Goal: Task Accomplishment & Management: Use online tool/utility

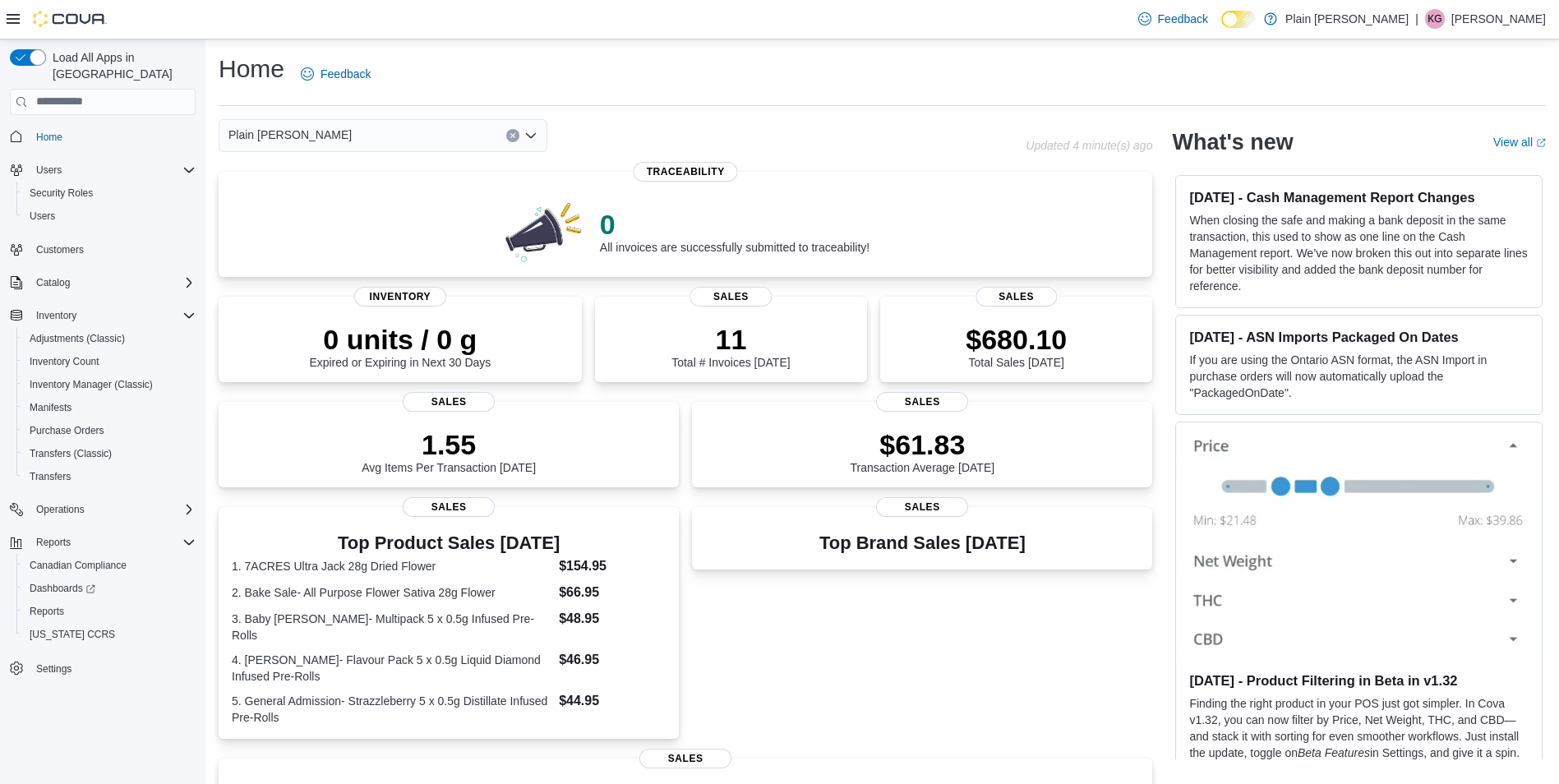
click at [332, 135] on div "Plain [PERSON_NAME]" at bounding box center [383, 136] width 329 height 32
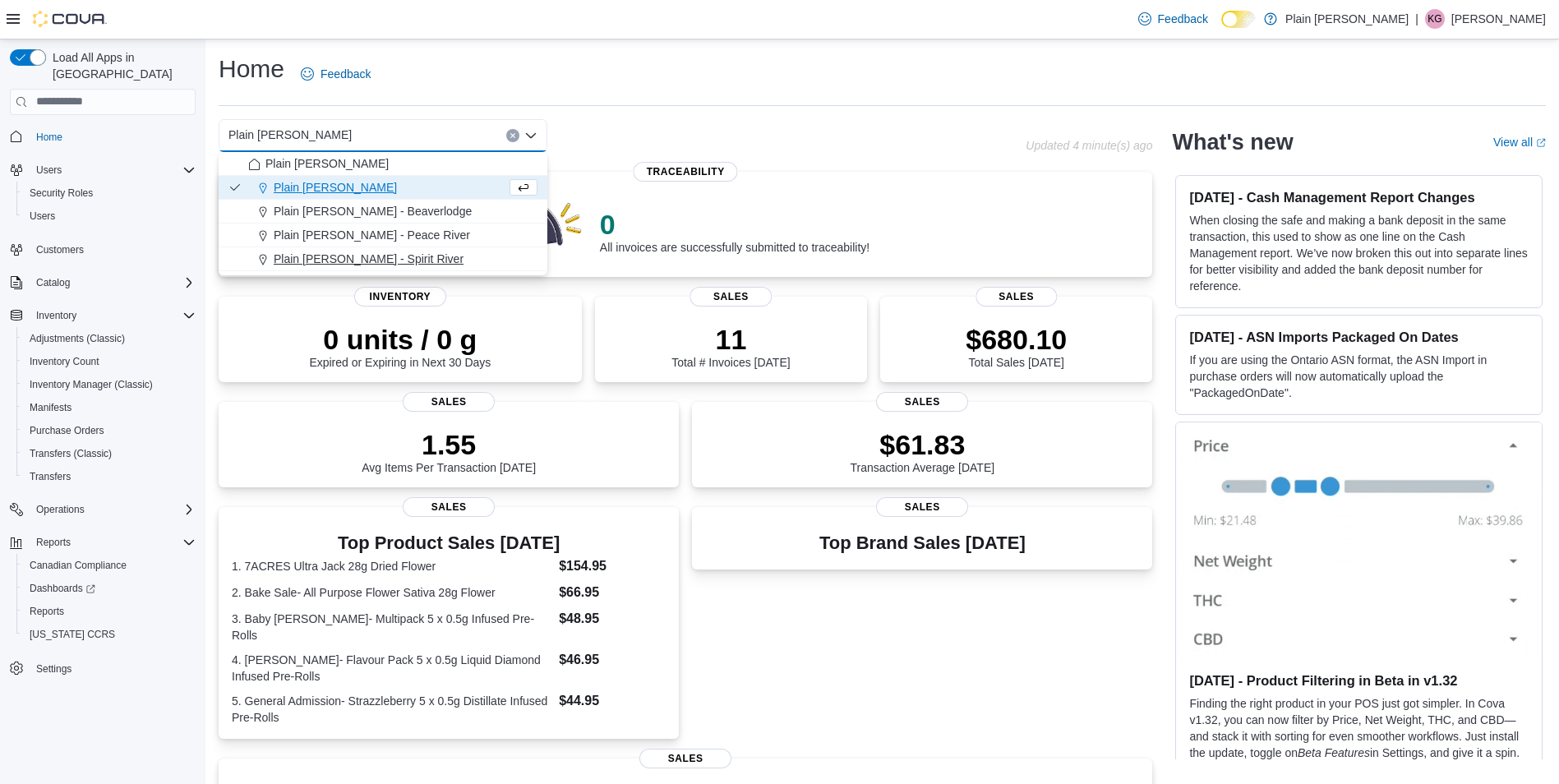
click at [380, 264] on span "Plain [PERSON_NAME] - Spirit River" at bounding box center [368, 258] width 190 height 16
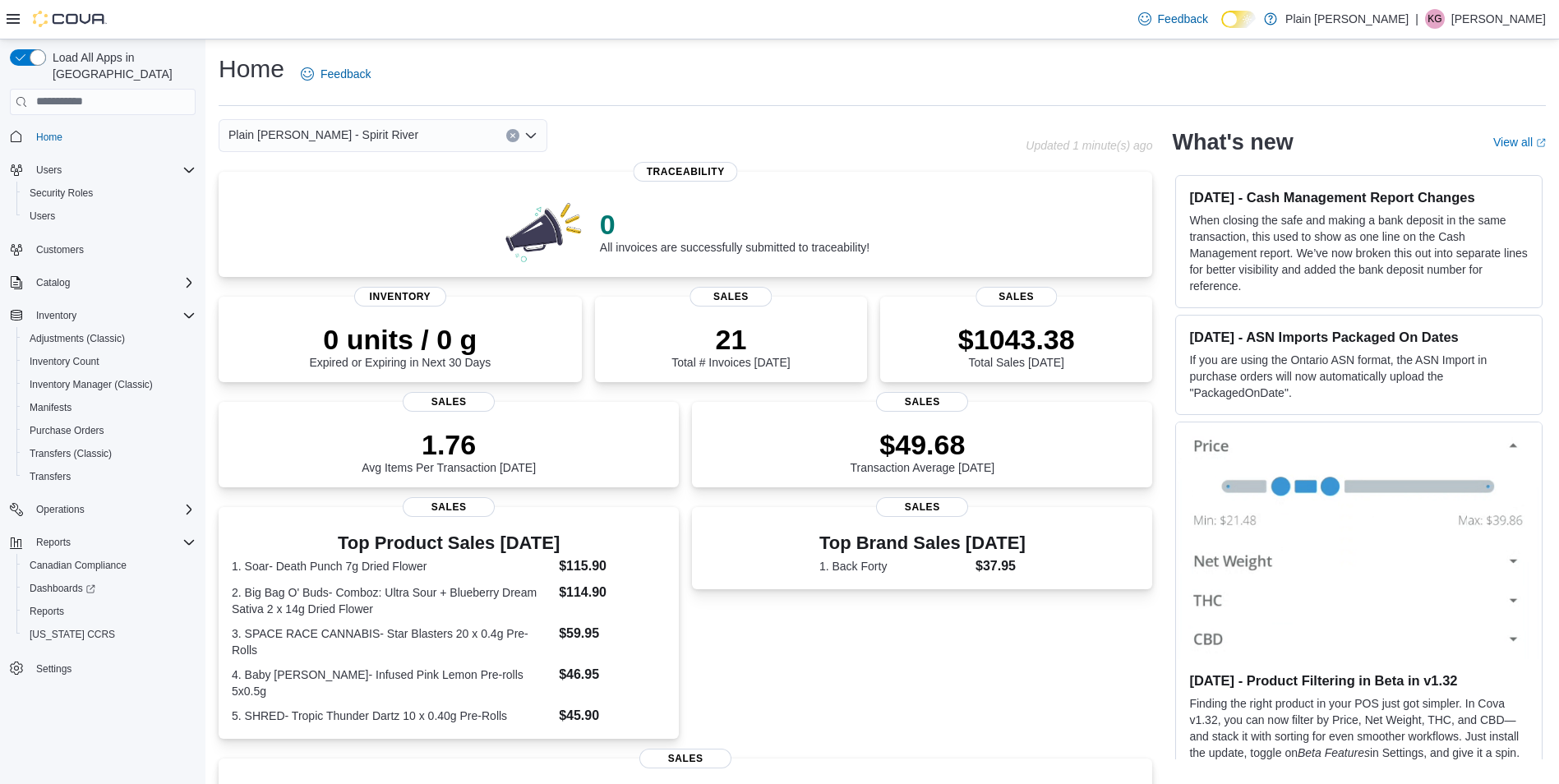
click at [316, 135] on span "Plain [PERSON_NAME] - Spirit River" at bounding box center [323, 134] width 190 height 20
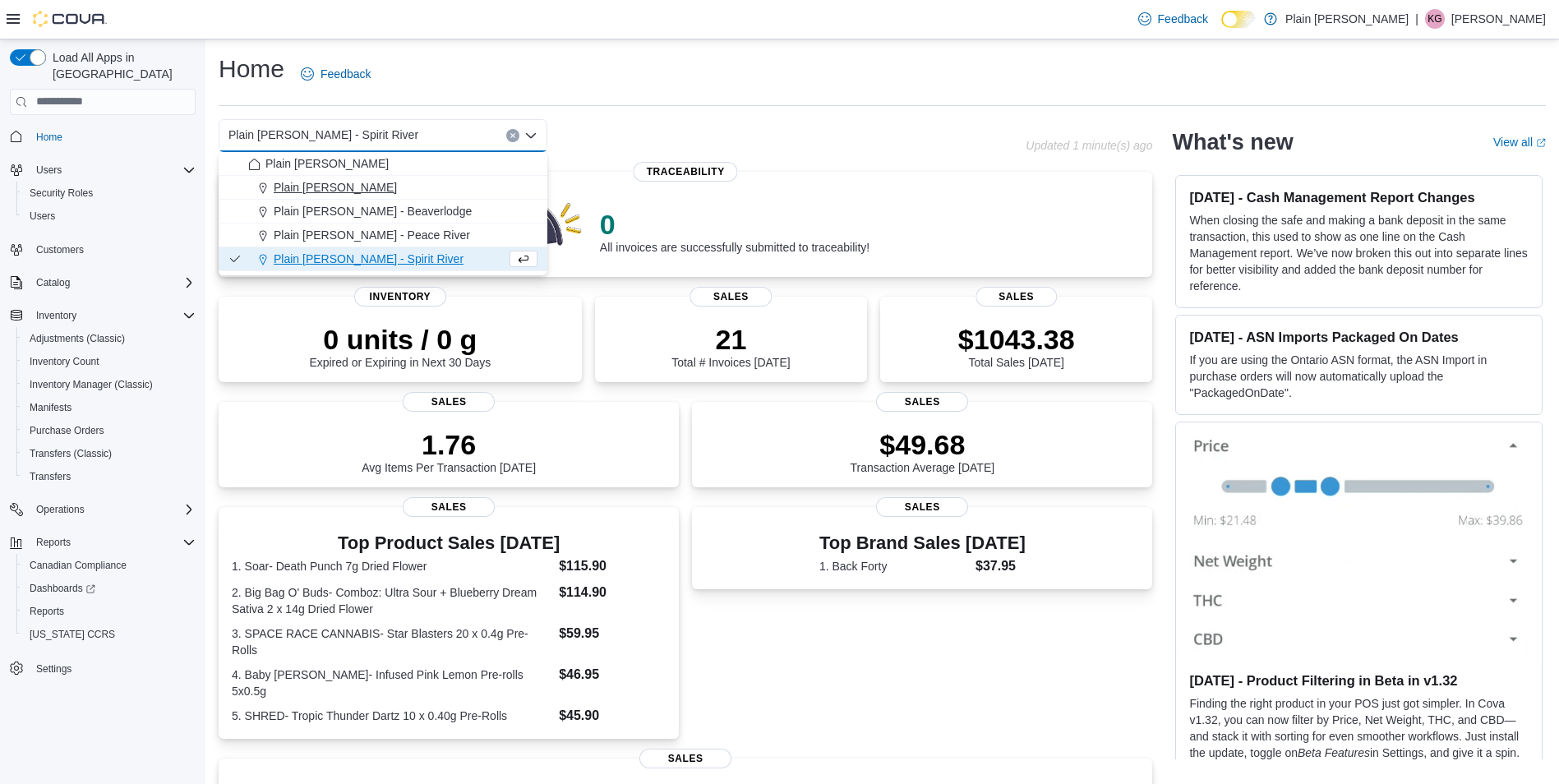
click at [344, 184] on span "Plain [PERSON_NAME]" at bounding box center [335, 187] width 123 height 16
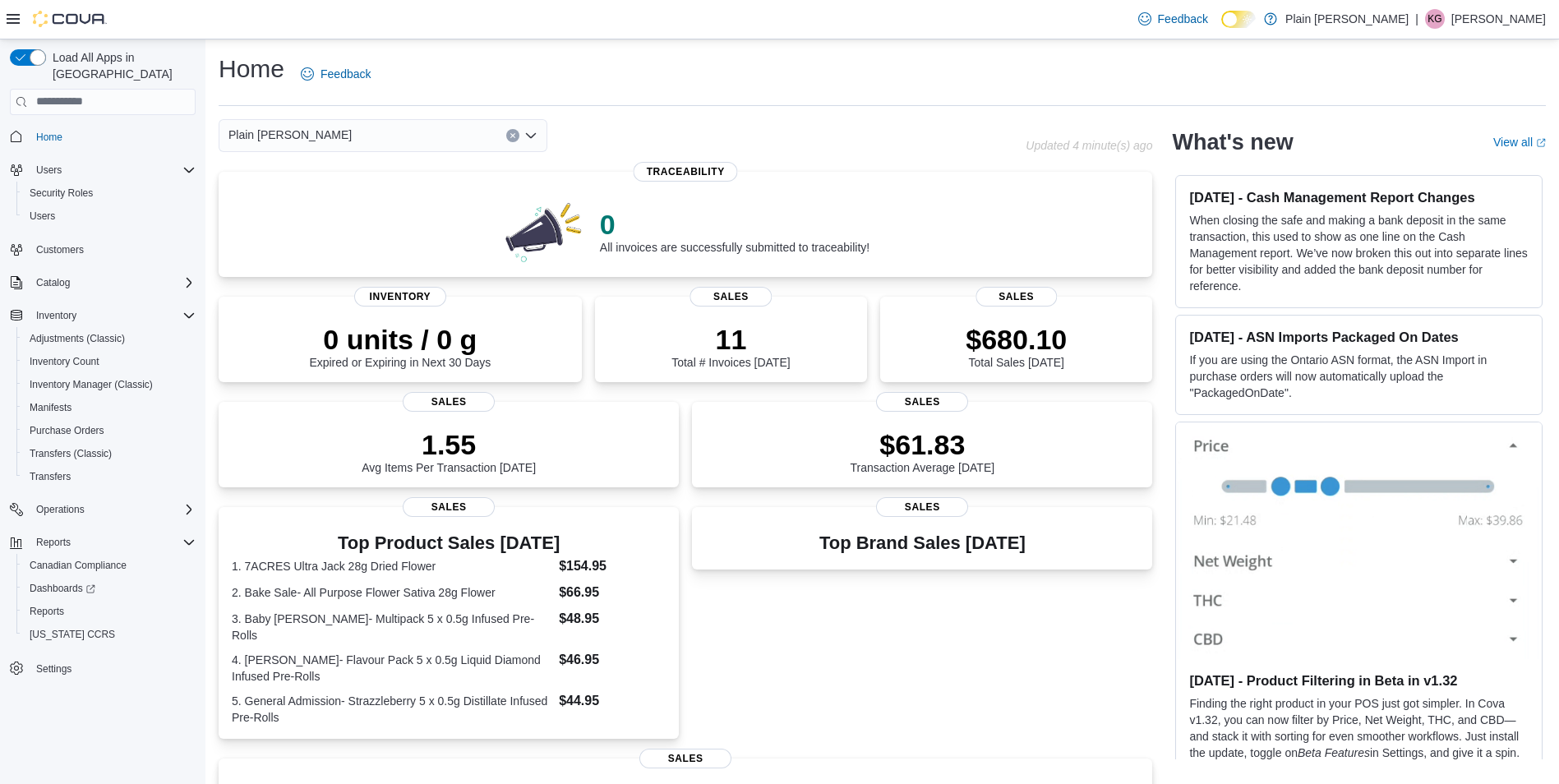
click at [422, 118] on div "Home Feedback Plain [PERSON_NAME] - Falher Combo box. Selected. Plain [PERSON_N…" at bounding box center [882, 571] width 1354 height 1064
click at [405, 131] on div "Plain [PERSON_NAME]" at bounding box center [383, 136] width 329 height 32
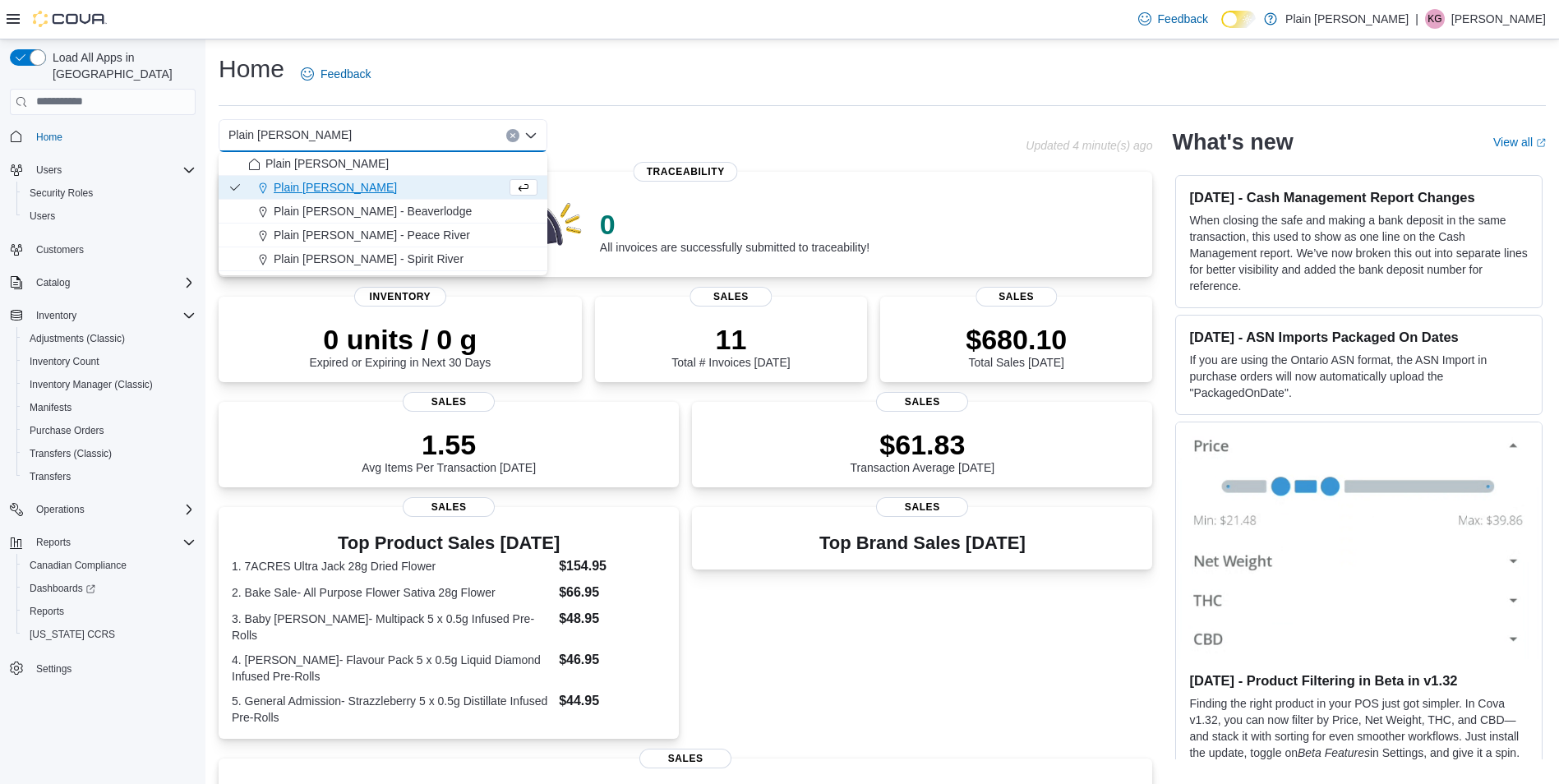
click at [380, 194] on div "Plain [PERSON_NAME]" at bounding box center [378, 187] width 258 height 16
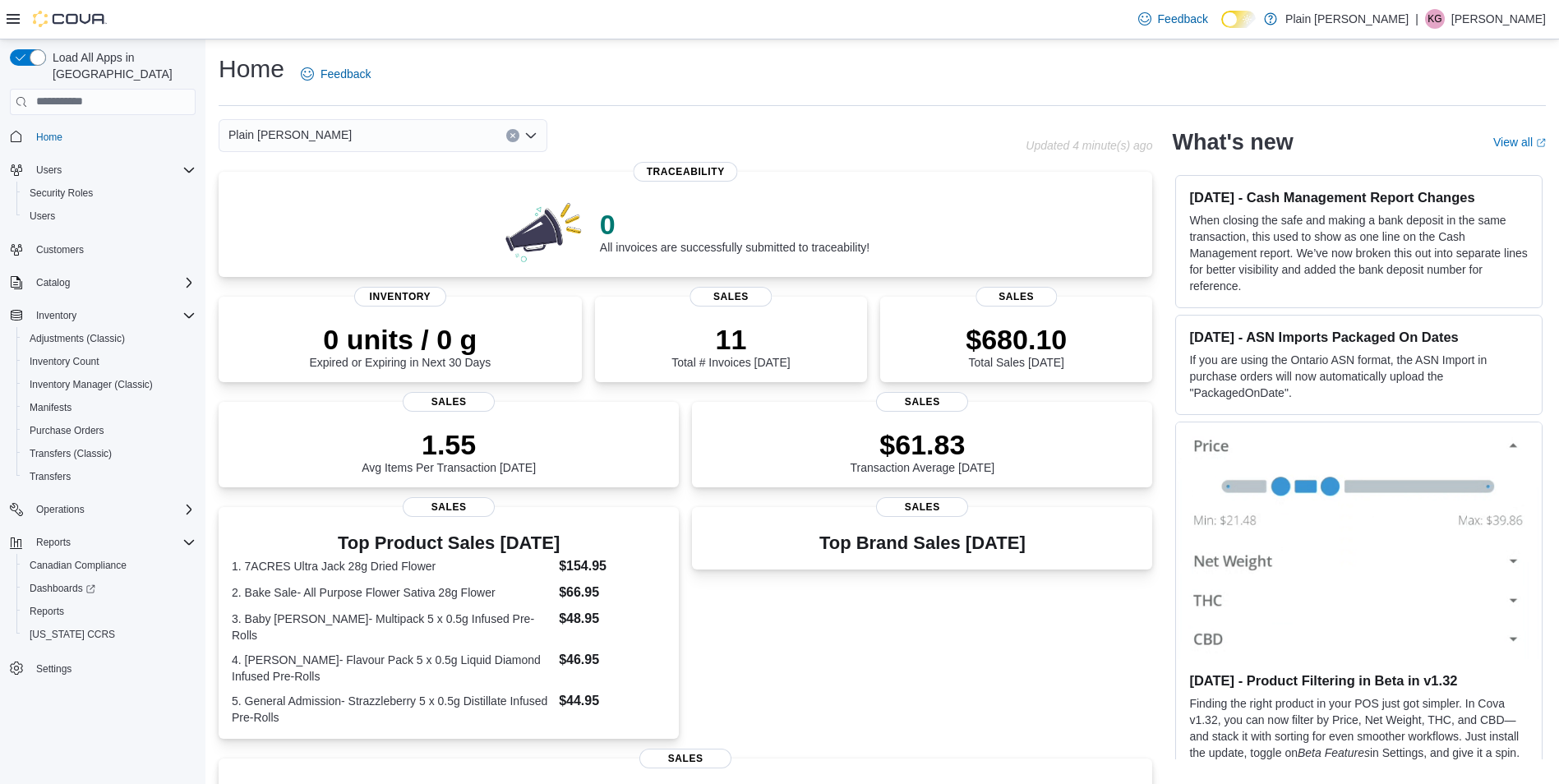
click at [396, 139] on div "Plain [PERSON_NAME] - Falher Combo box. Selected. Plain [PERSON_NAME] - Falher.…" at bounding box center [383, 136] width 329 height 32
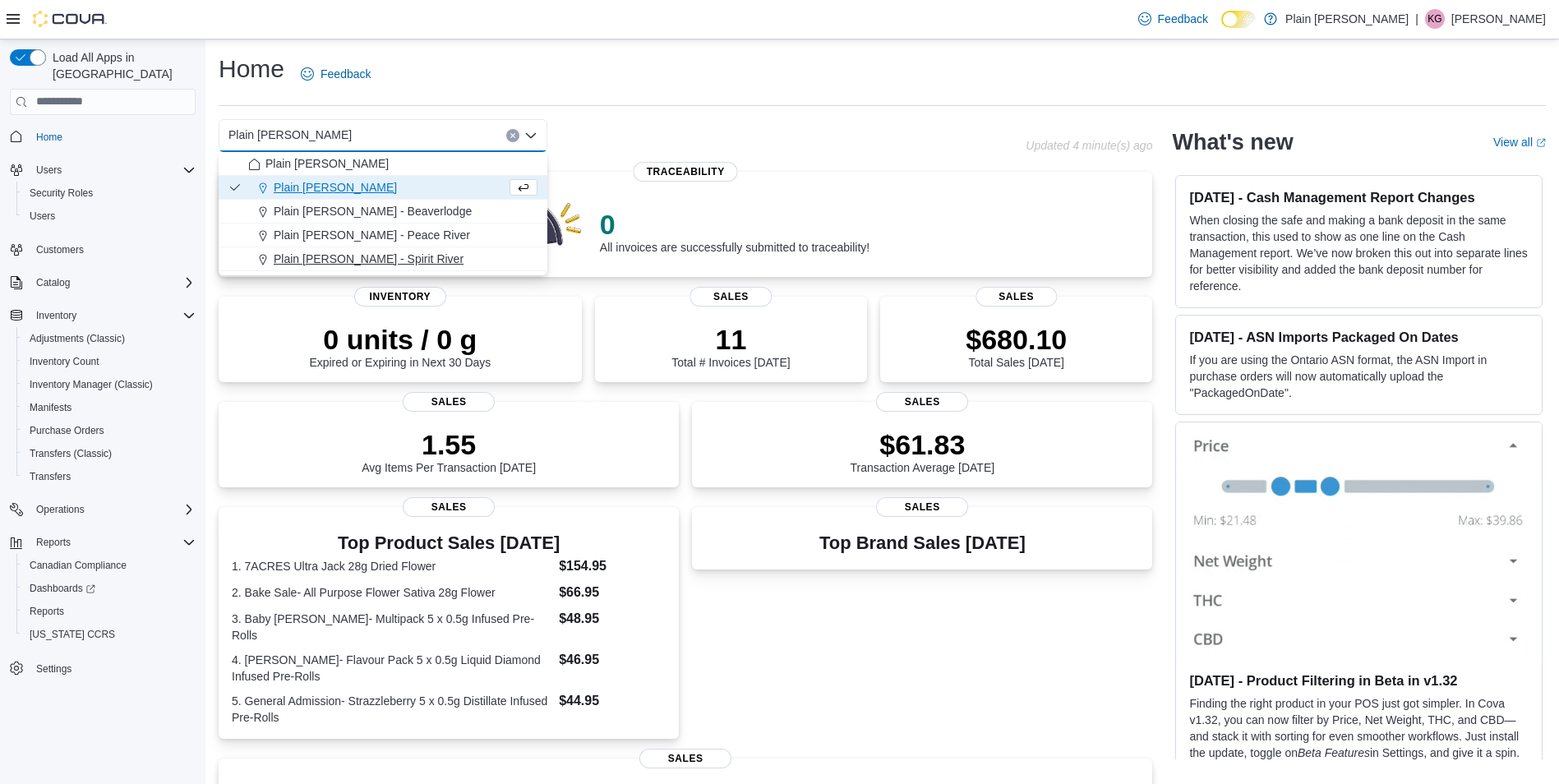
click at [402, 266] on div "Plain [PERSON_NAME] - Spirit River" at bounding box center [393, 258] width 290 height 16
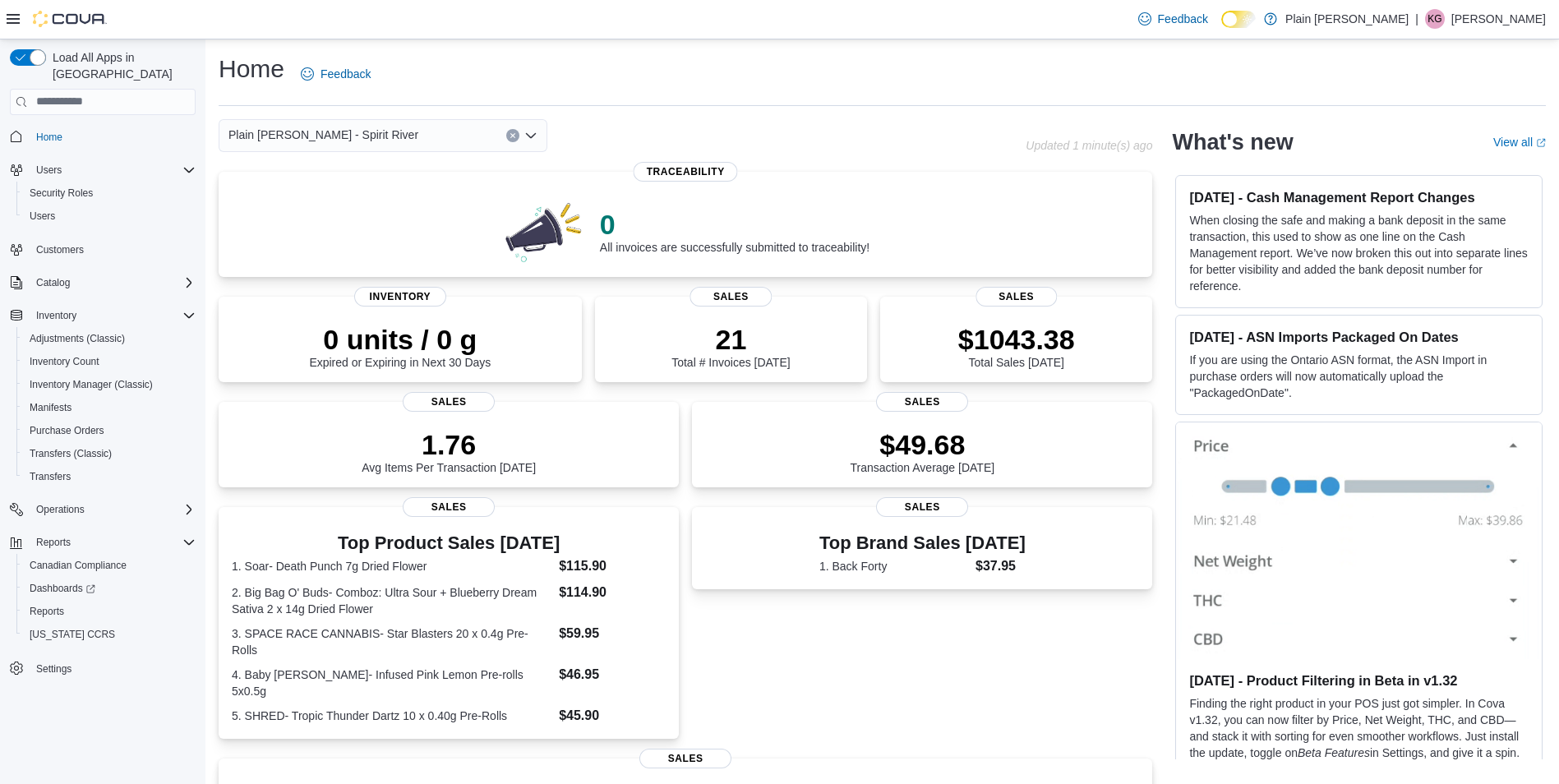
click at [394, 129] on div "Plain [PERSON_NAME] - Spirit River" at bounding box center [383, 136] width 329 height 32
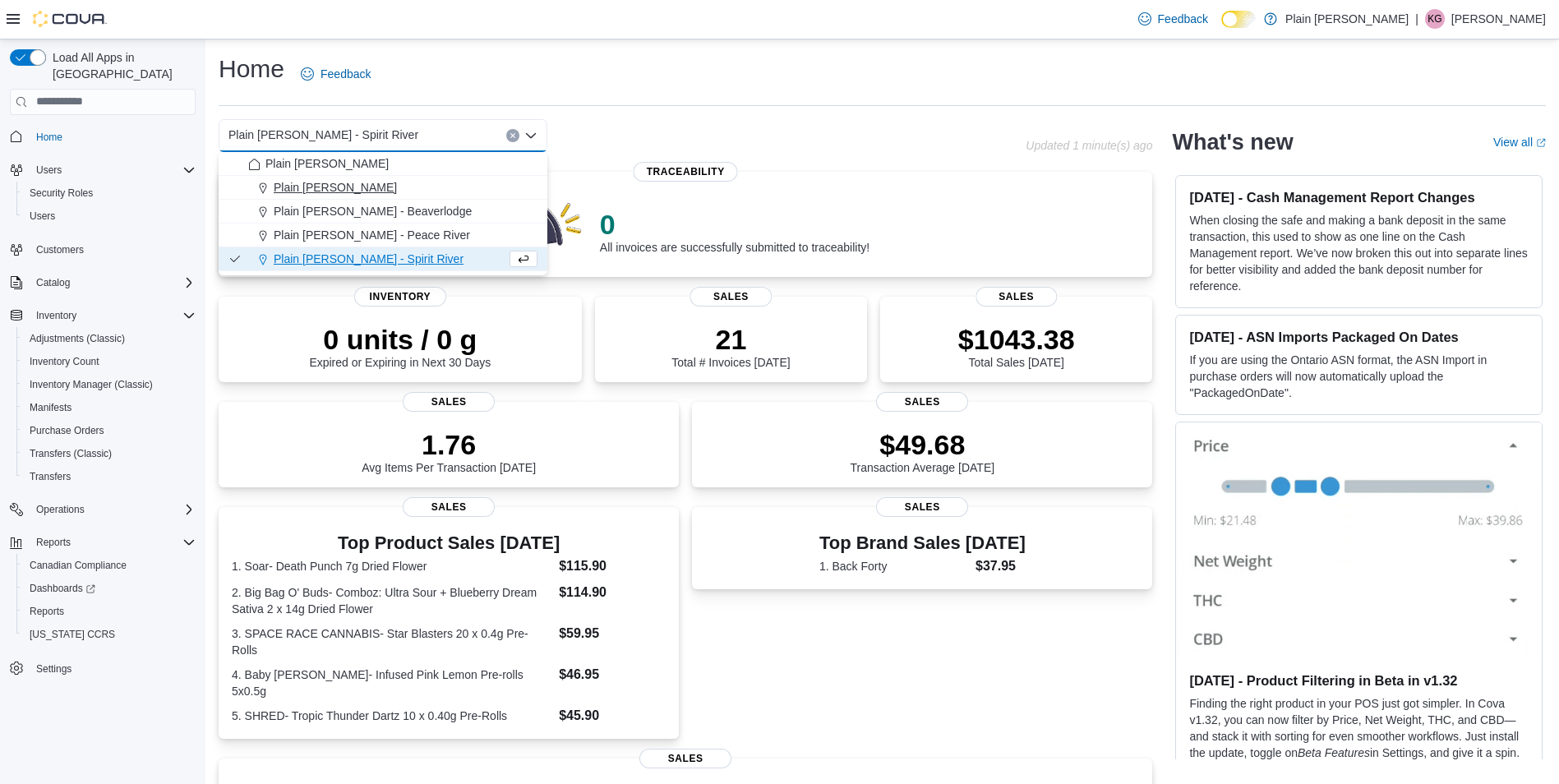
click at [396, 185] on div "Plain [PERSON_NAME]" at bounding box center [393, 187] width 290 height 16
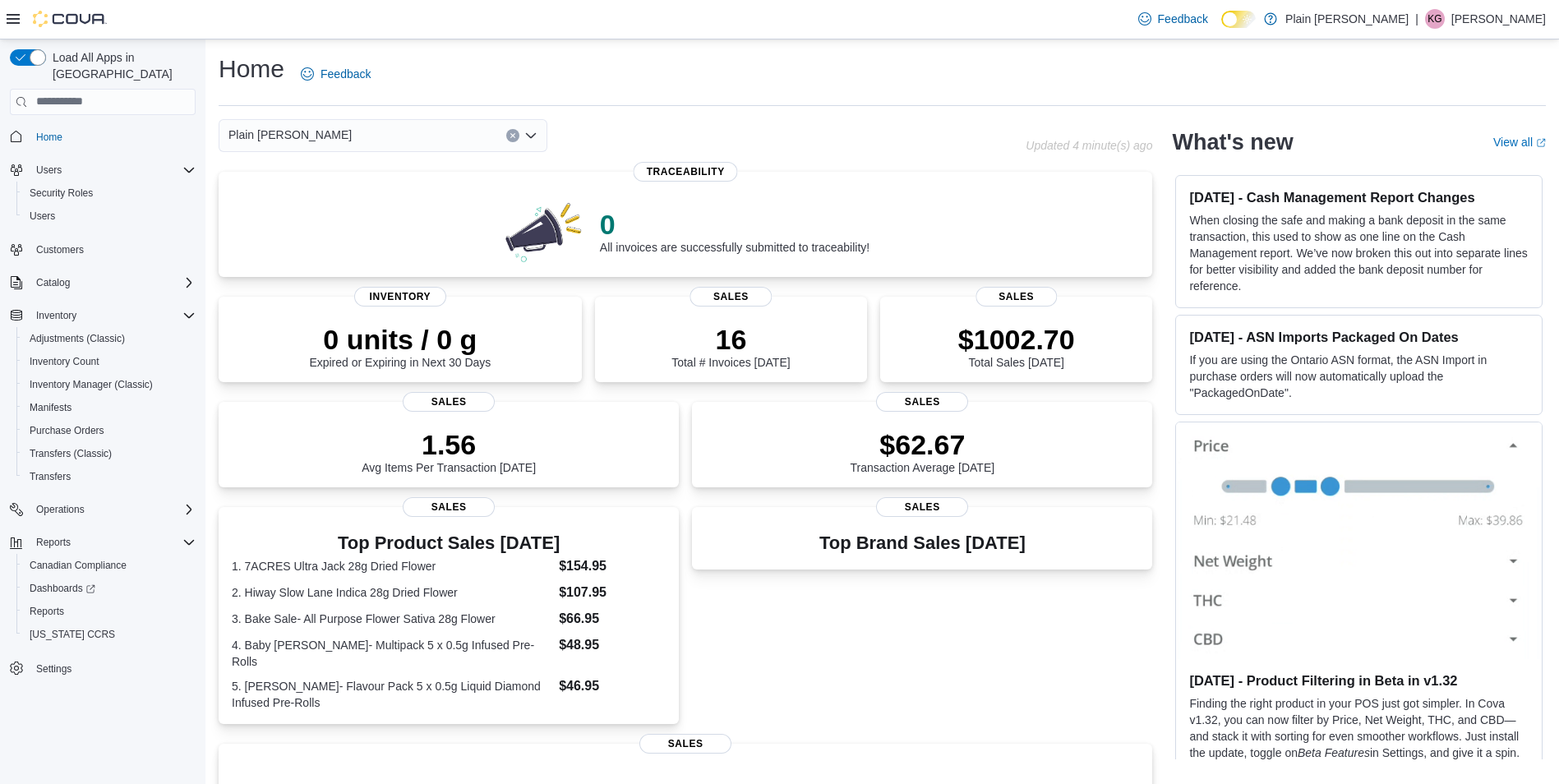
click at [407, 139] on div "Plain [PERSON_NAME]" at bounding box center [383, 136] width 329 height 32
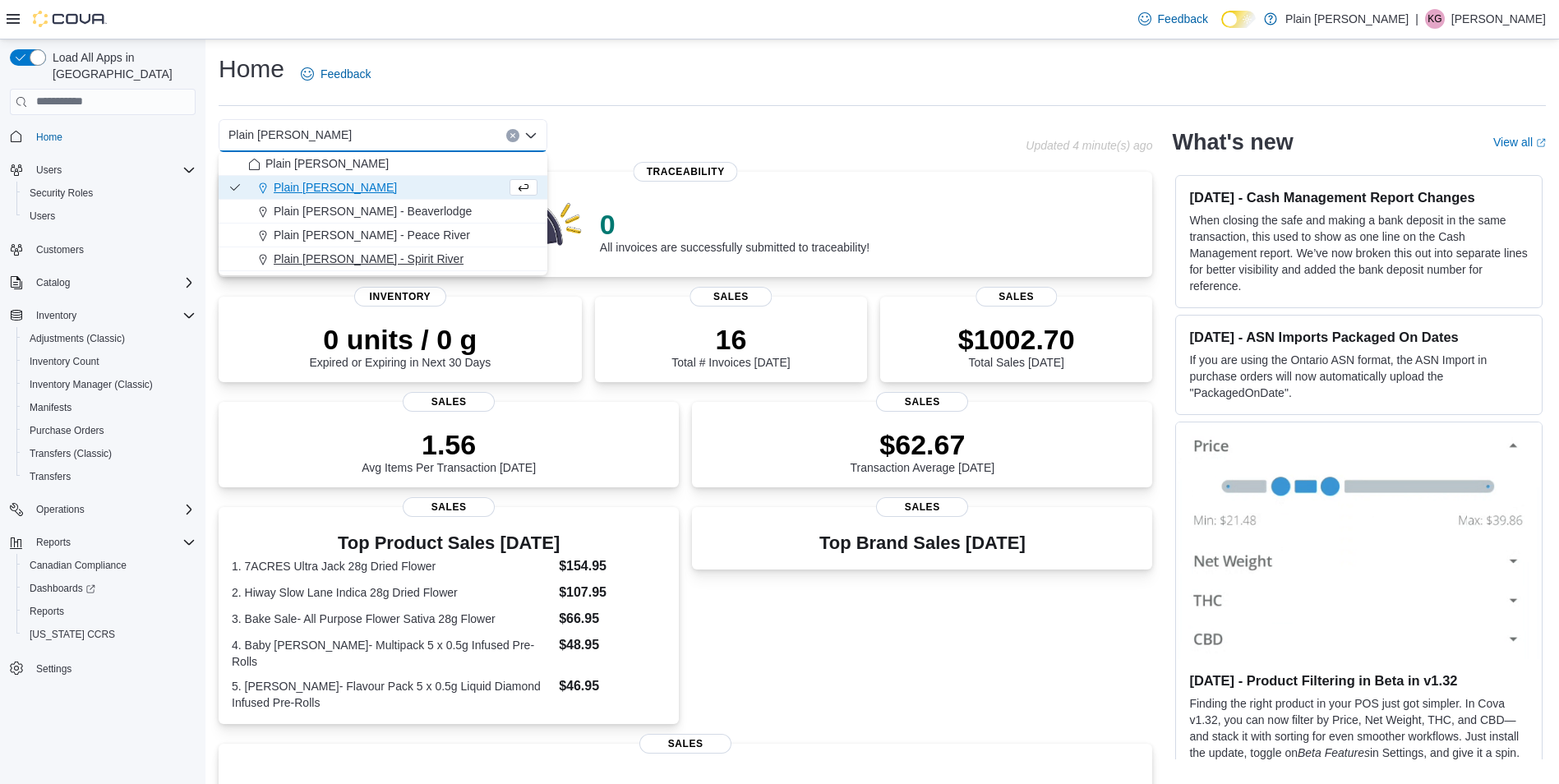
click at [363, 252] on span "Plain [PERSON_NAME] - Spirit River" at bounding box center [368, 258] width 190 height 16
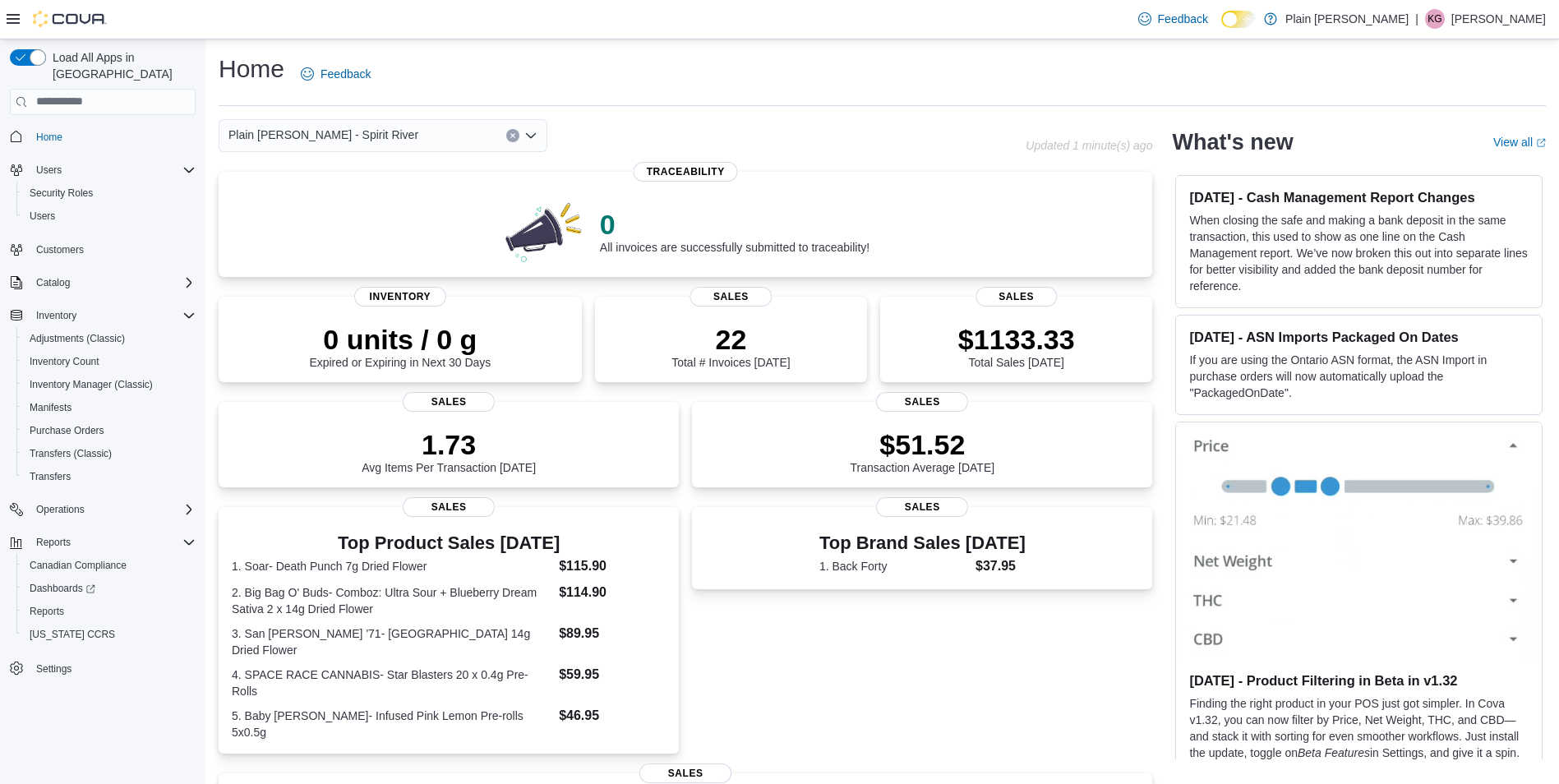
click at [390, 127] on div "Plain [PERSON_NAME] - Spirit River" at bounding box center [383, 136] width 329 height 32
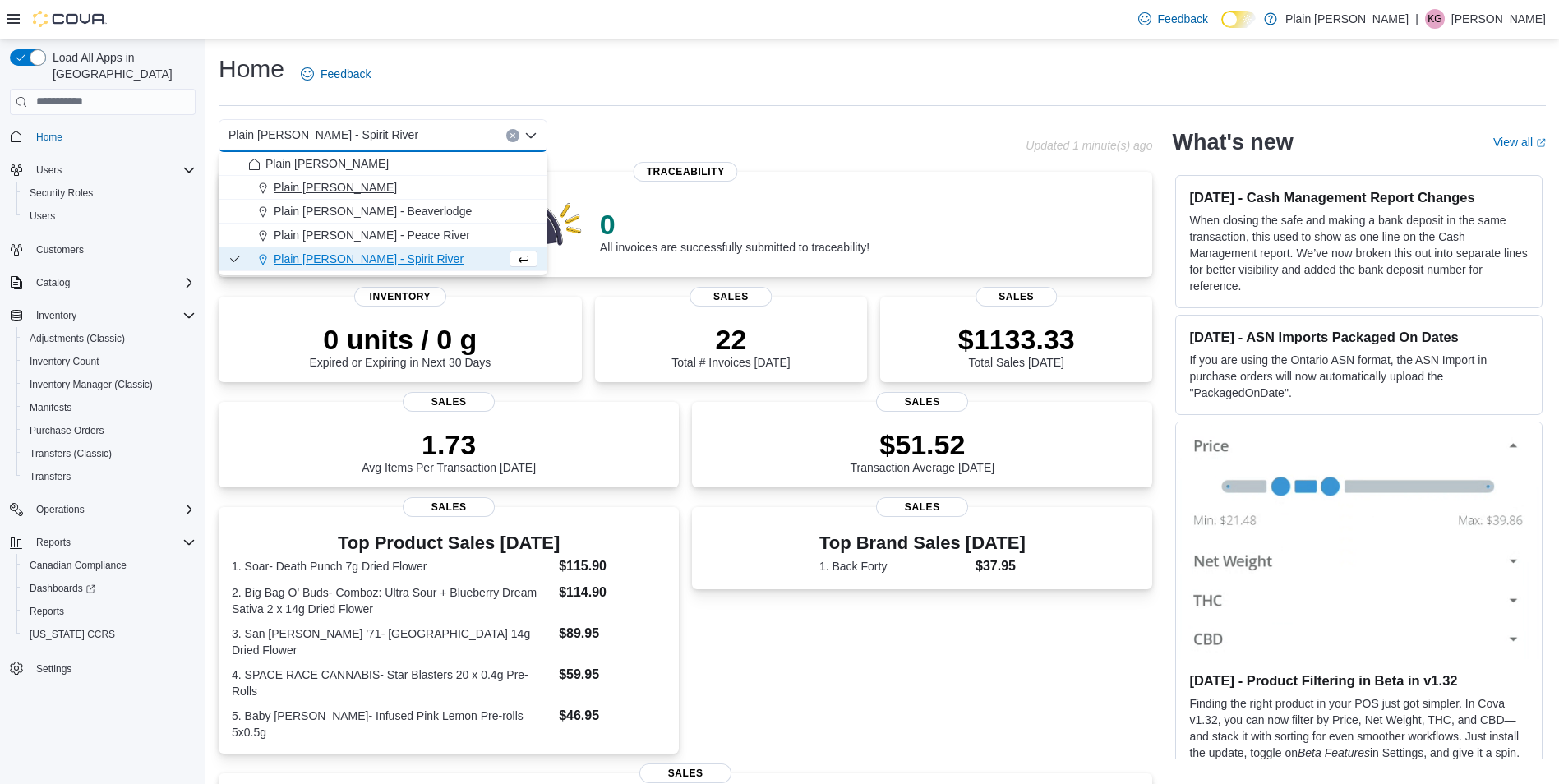
click at [391, 185] on div "Plain [PERSON_NAME]" at bounding box center [393, 187] width 290 height 16
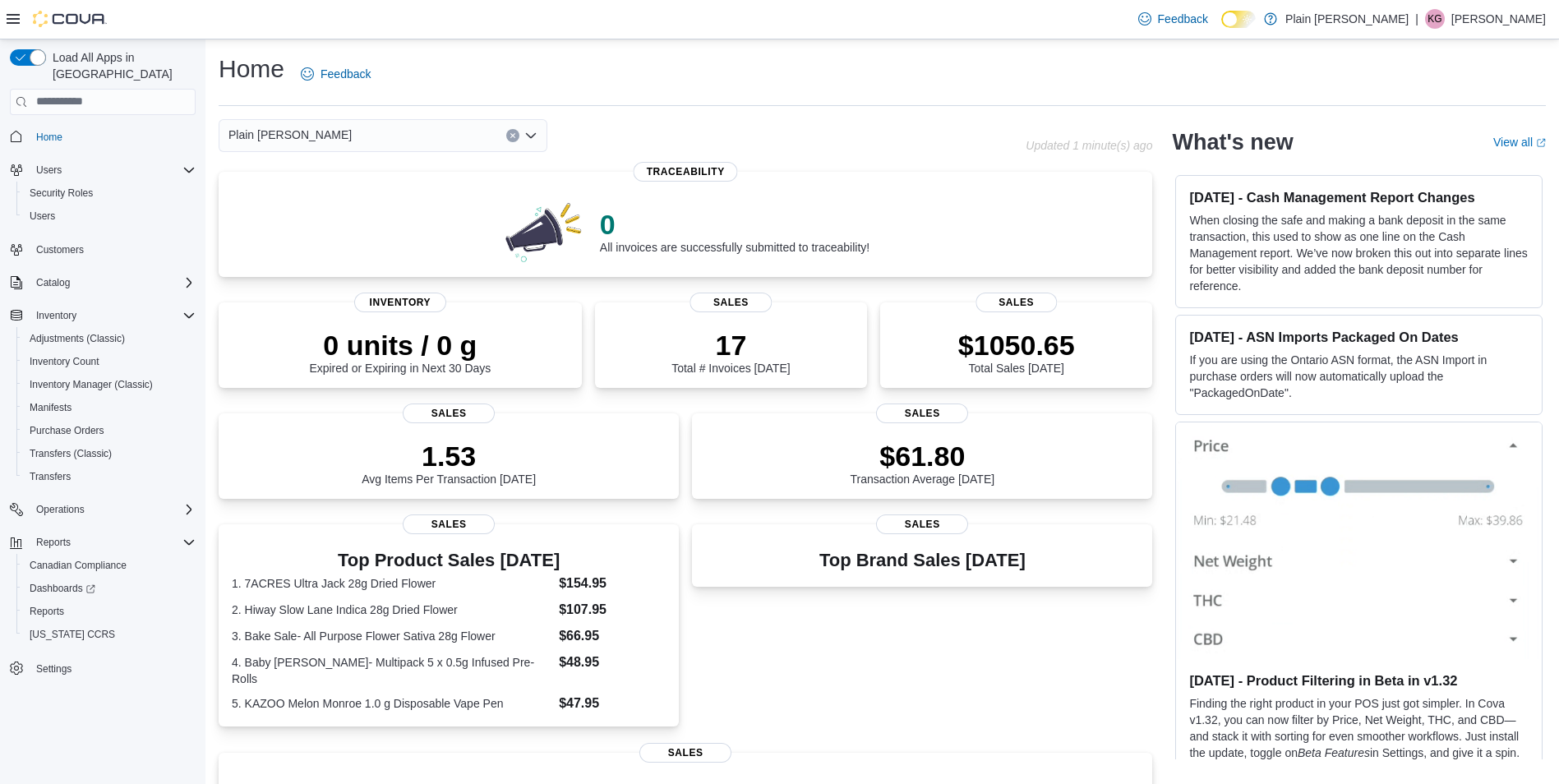
click at [410, 141] on div "Plain [PERSON_NAME]" at bounding box center [383, 136] width 329 height 32
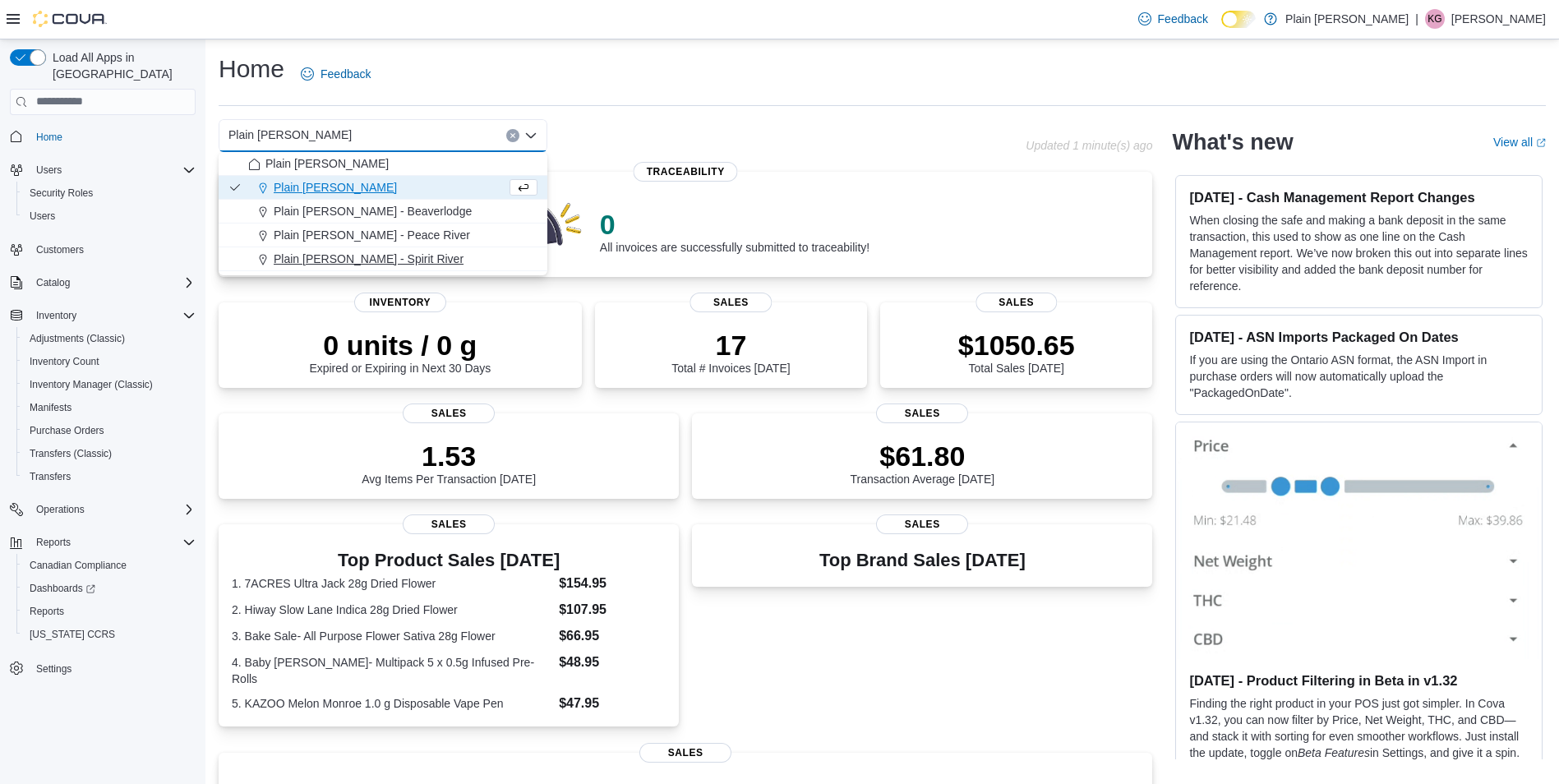
click at [399, 255] on div "Plain [PERSON_NAME] - Spirit River" at bounding box center [393, 258] width 290 height 16
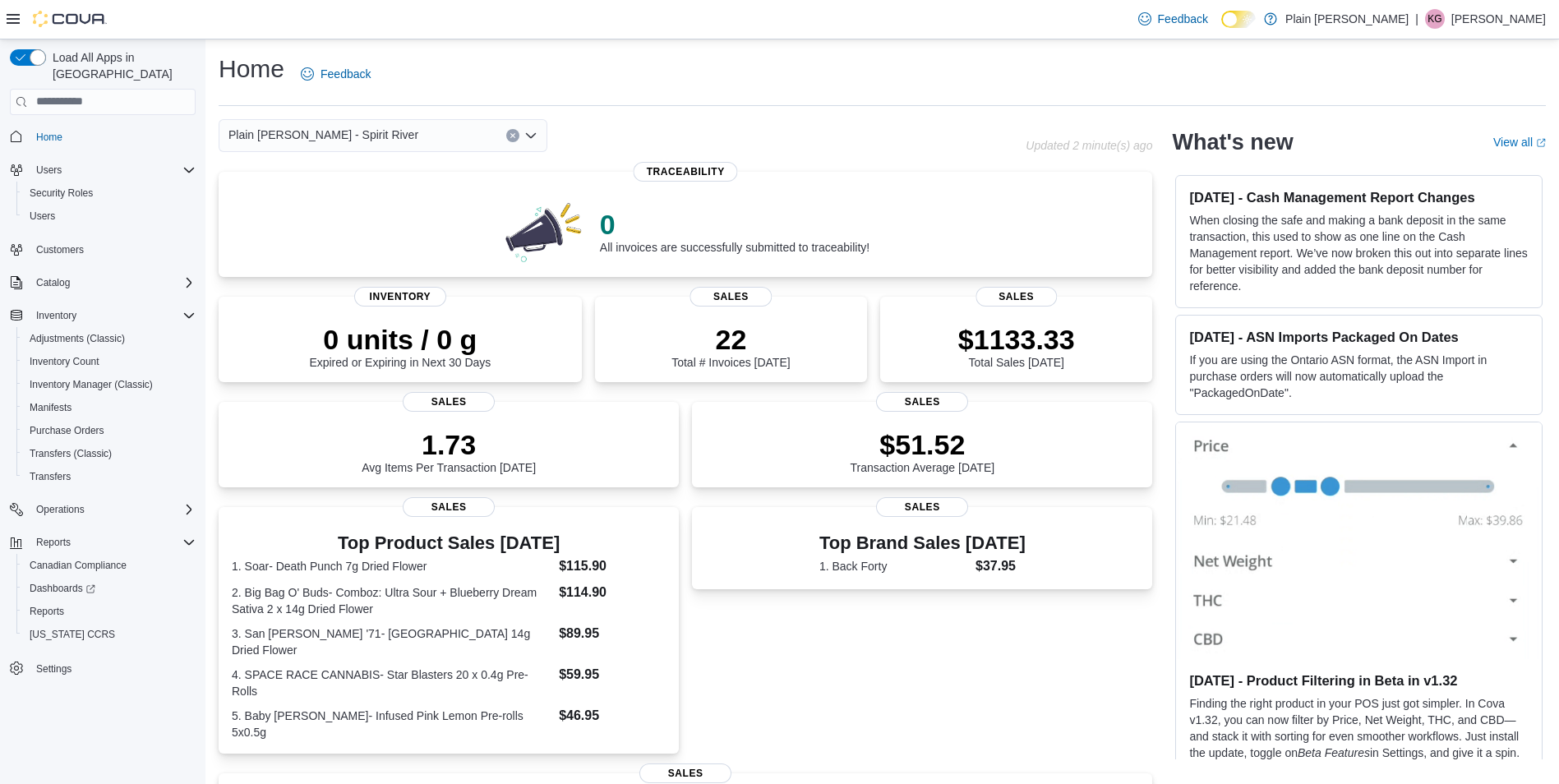
click at [373, 129] on div "Plain [PERSON_NAME] - Spirit River" at bounding box center [383, 136] width 329 height 32
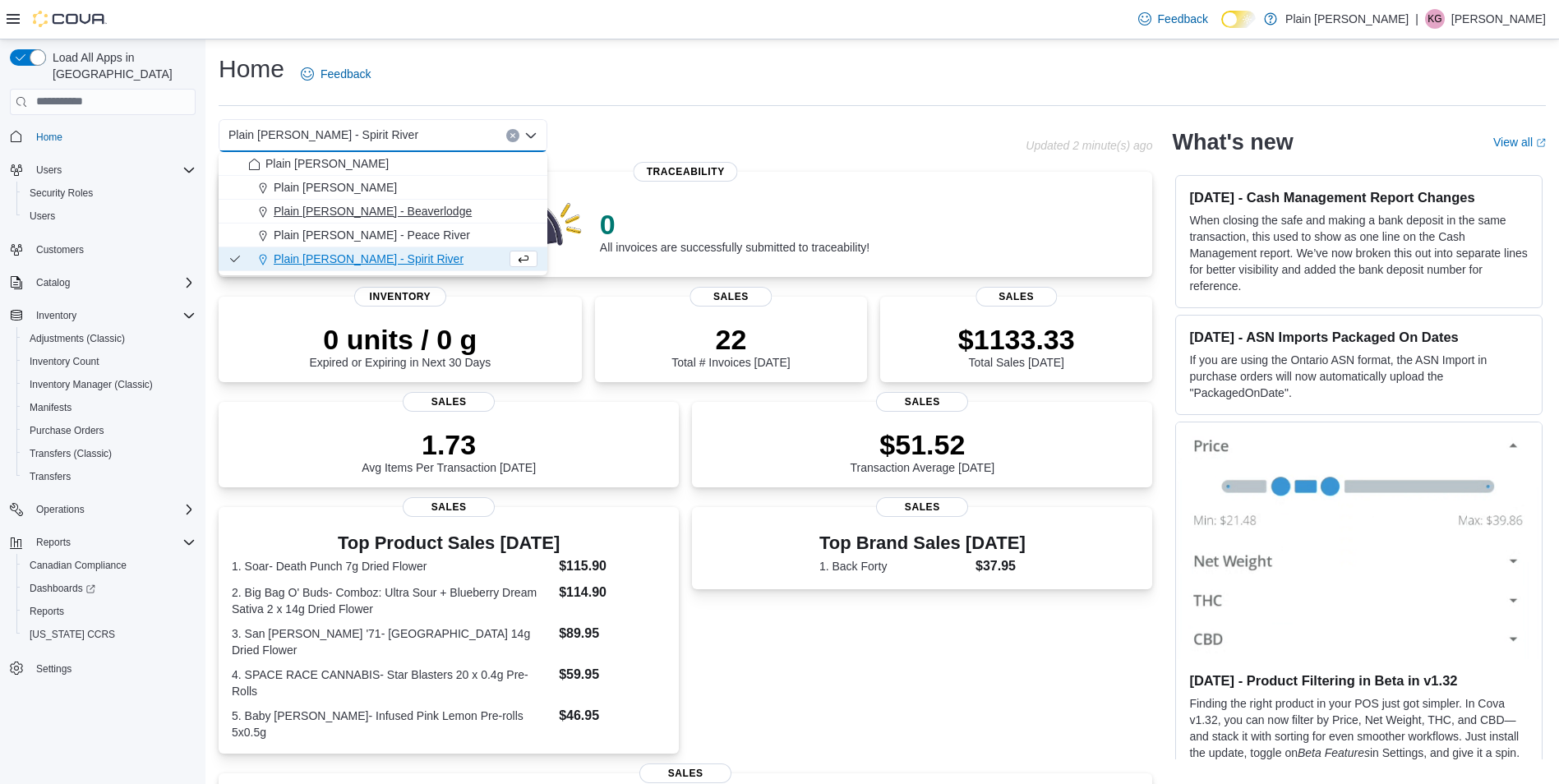
drag, startPoint x: 398, startPoint y: 211, endPoint x: 399, endPoint y: 219, distance: 8.1
click at [399, 219] on button "Plain [PERSON_NAME] - Beaverlodge" at bounding box center [383, 212] width 329 height 24
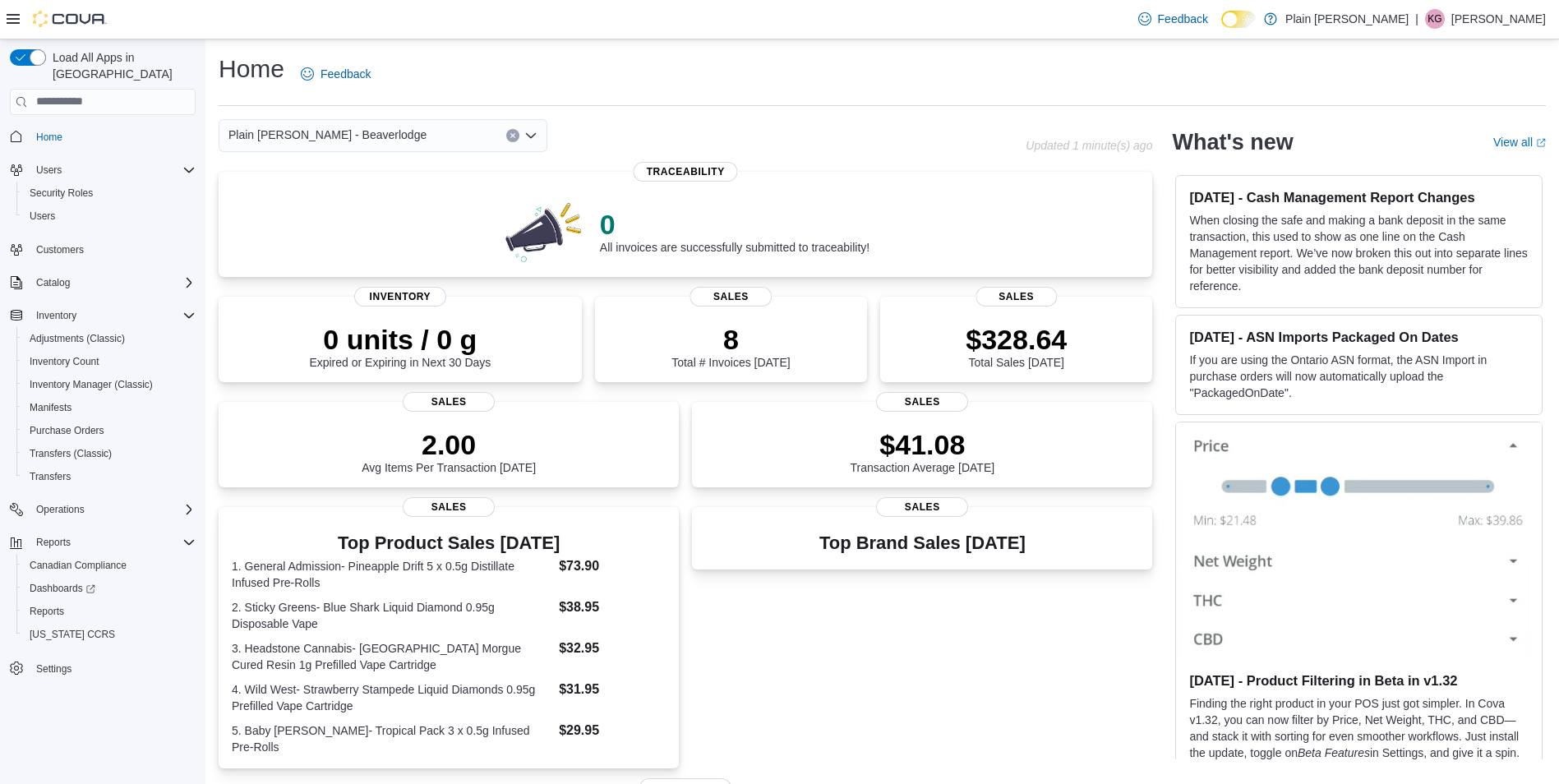
click at [428, 140] on div "Plain [PERSON_NAME] - Beaverlodge Combo box. Selected. Plain [PERSON_NAME] - Be…" at bounding box center [383, 136] width 329 height 32
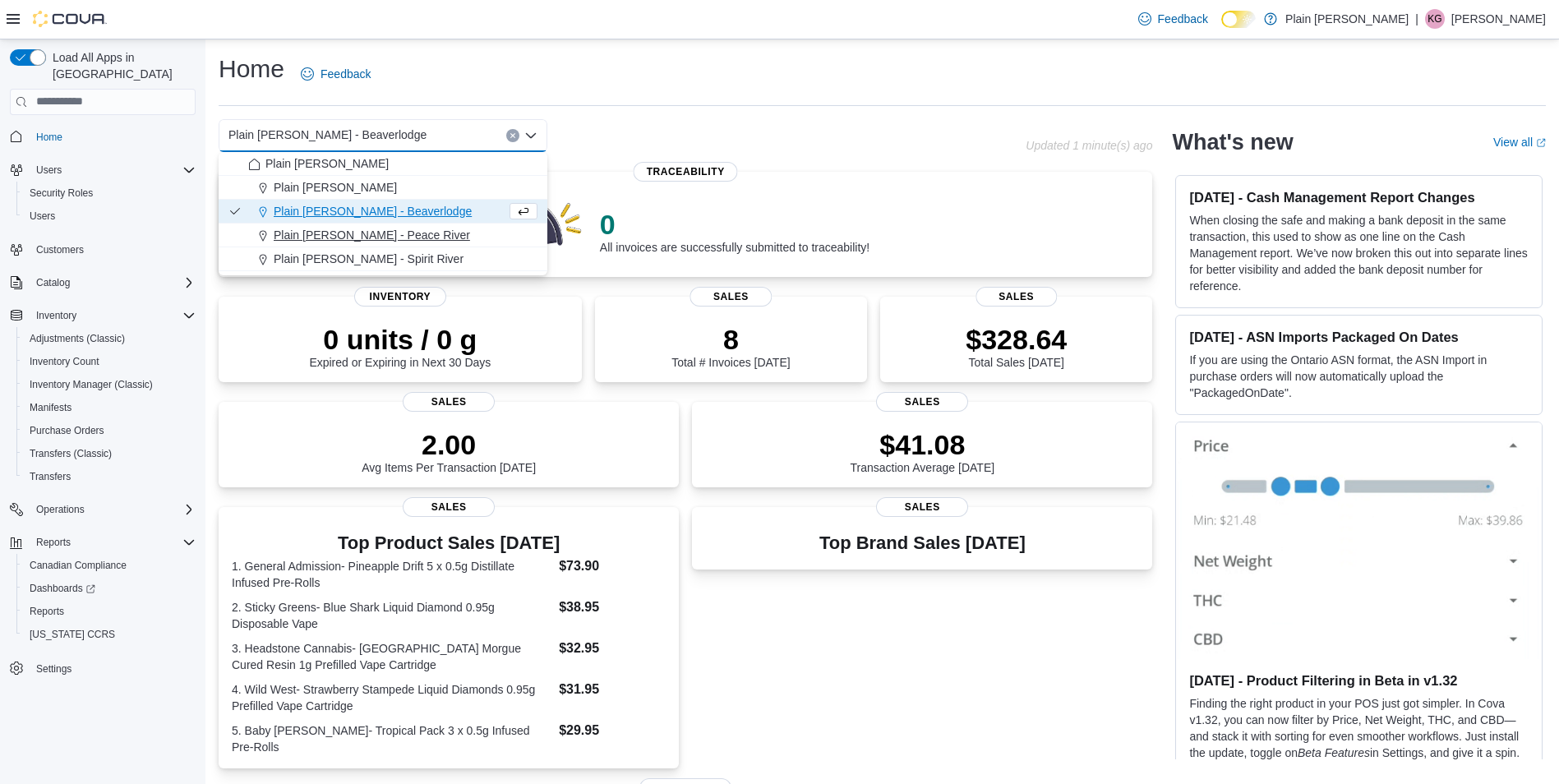
click at [377, 229] on span "Plain [PERSON_NAME] - Peace River" at bounding box center [372, 235] width 196 height 16
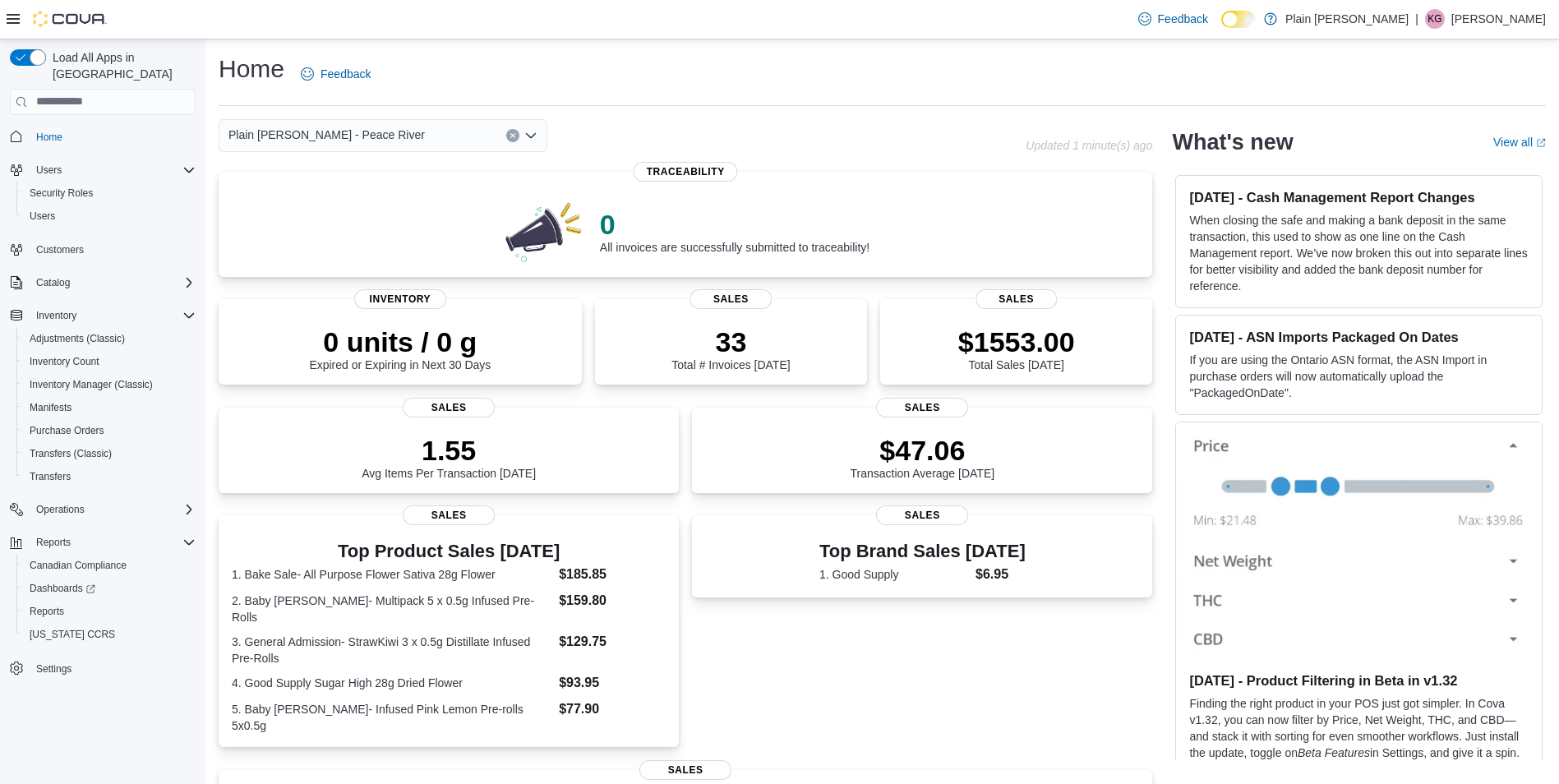
click at [384, 132] on div "Plain [PERSON_NAME] - Peace River" at bounding box center [383, 136] width 329 height 32
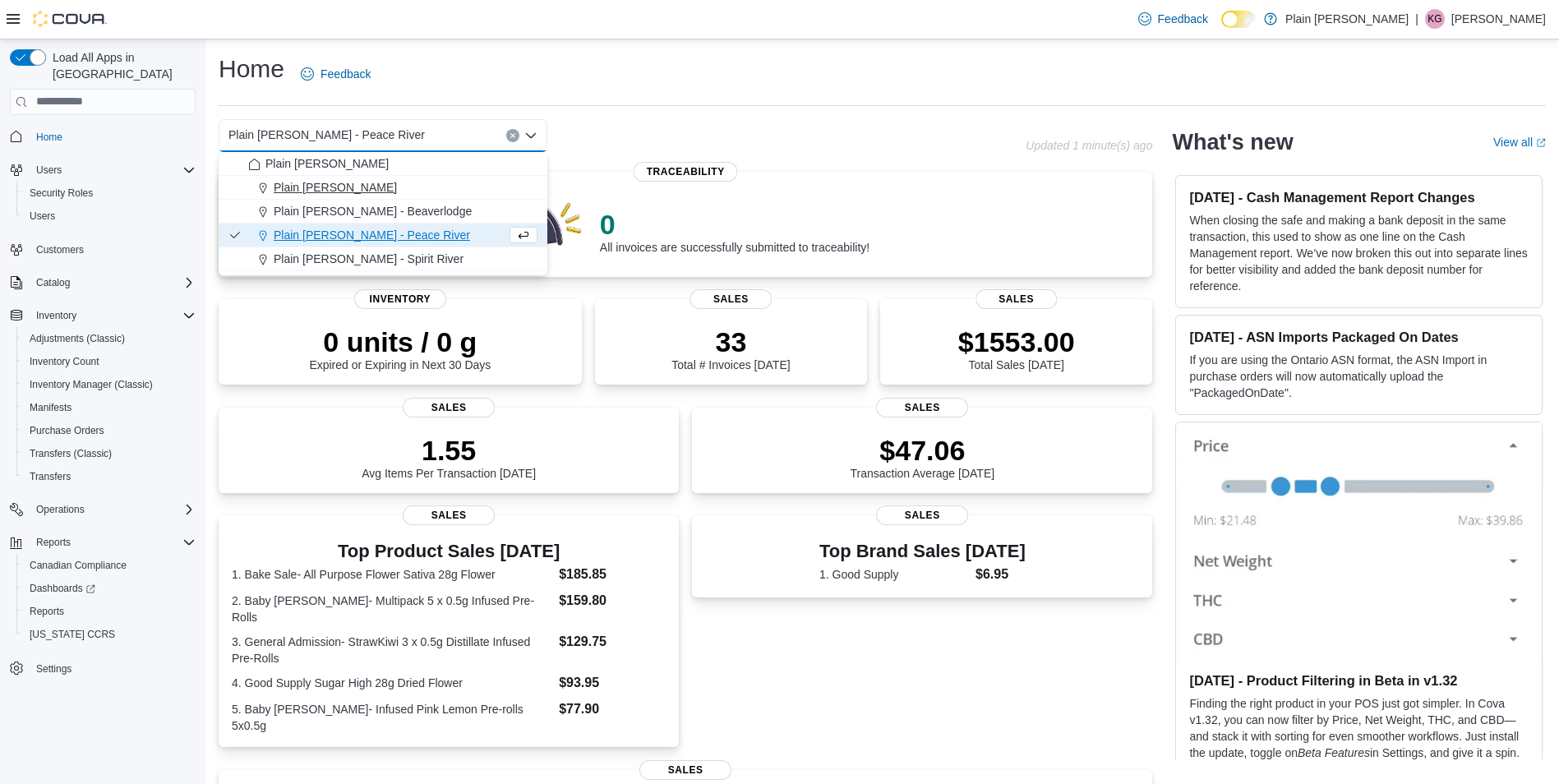
click at [373, 183] on div "Plain [PERSON_NAME]" at bounding box center [393, 187] width 290 height 16
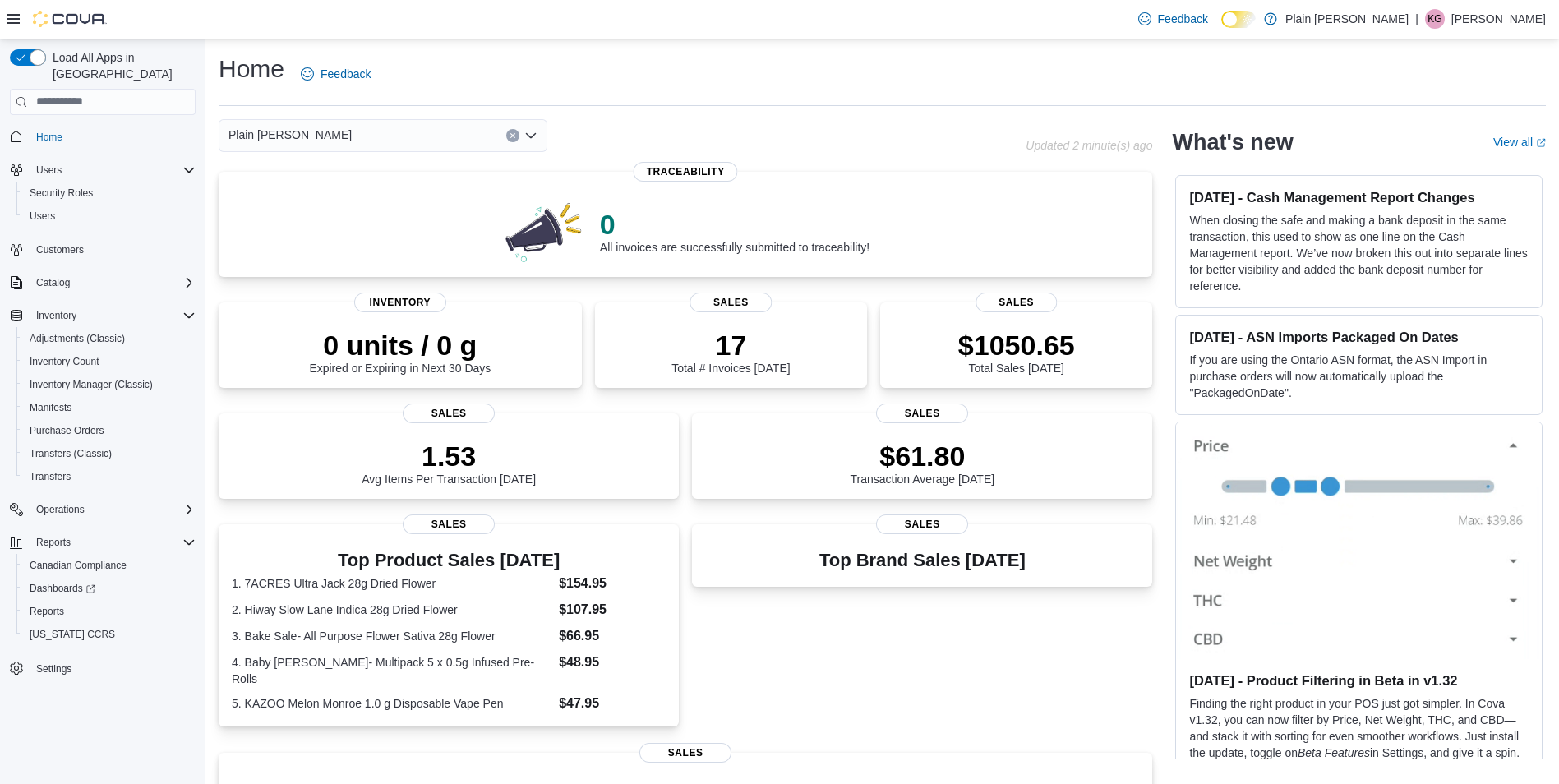
click at [322, 135] on div "Plain [PERSON_NAME]" at bounding box center [383, 136] width 329 height 32
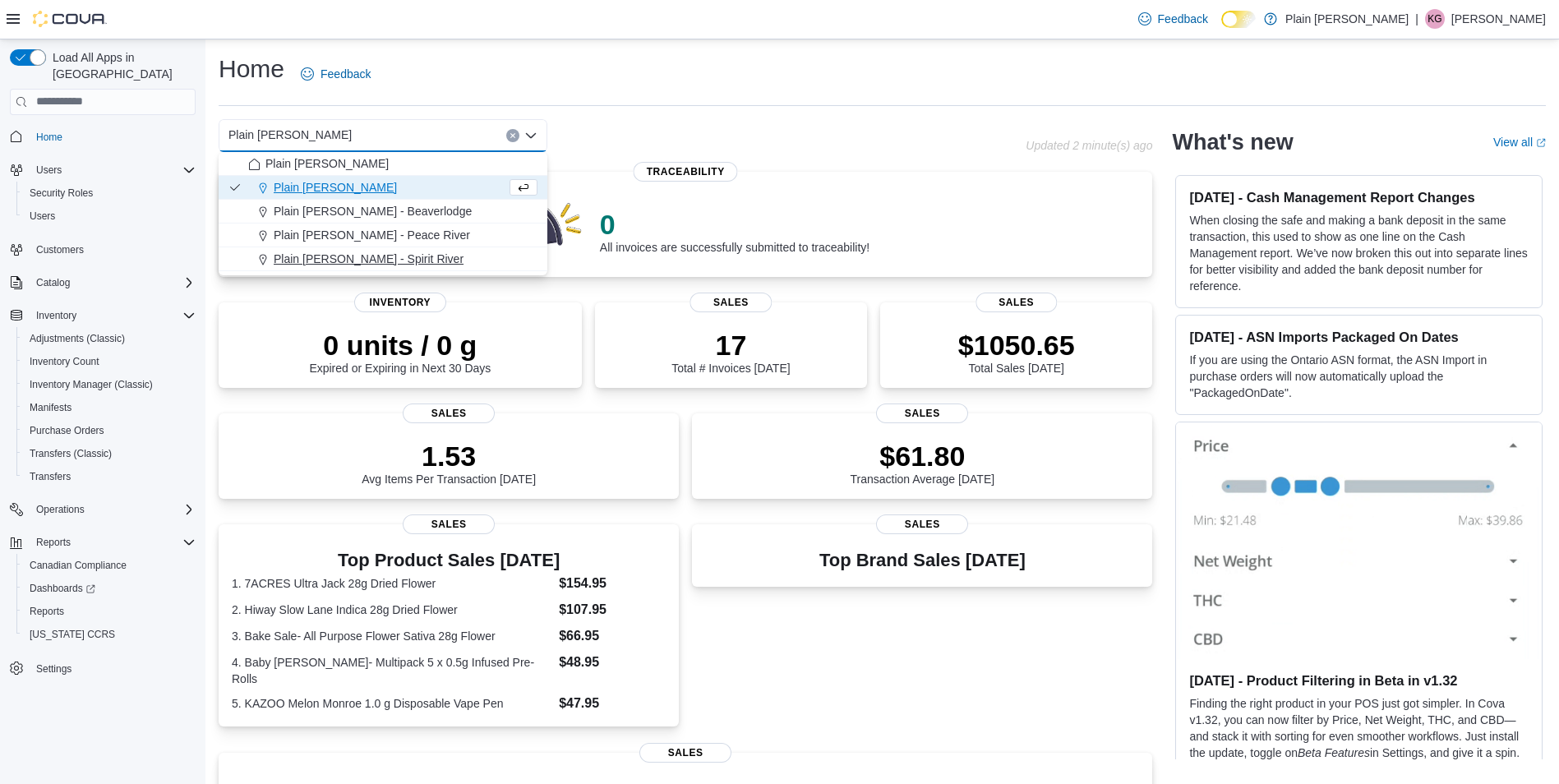
drag, startPoint x: 379, startPoint y: 255, endPoint x: 362, endPoint y: 265, distance: 19.7
click at [362, 265] on span "Plain [PERSON_NAME] - Spirit River" at bounding box center [368, 258] width 190 height 16
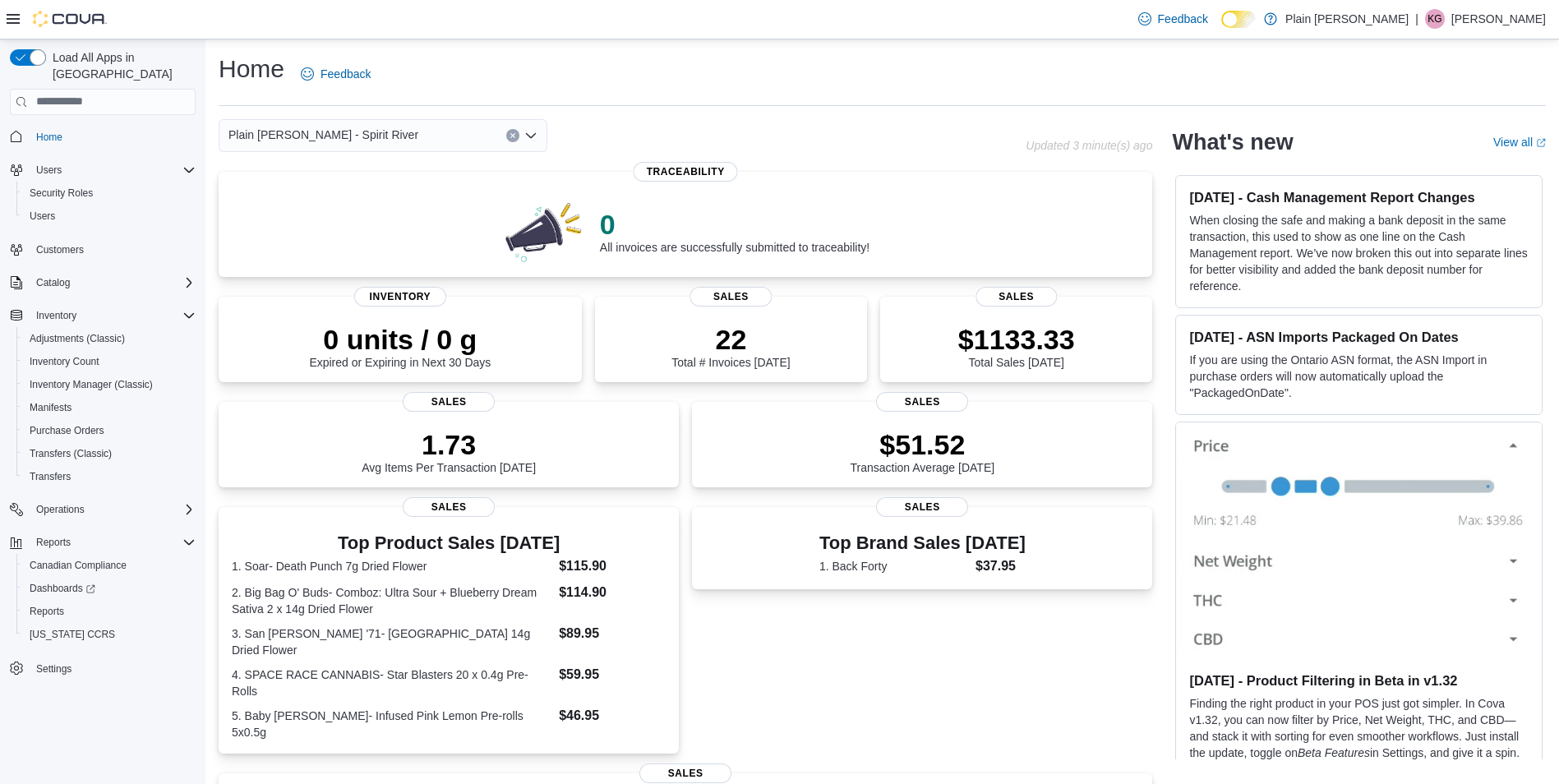
click at [396, 126] on div "Plain [PERSON_NAME] - Spirit River Combo box. Selected. Plain [PERSON_NAME] - S…" at bounding box center [383, 136] width 329 height 32
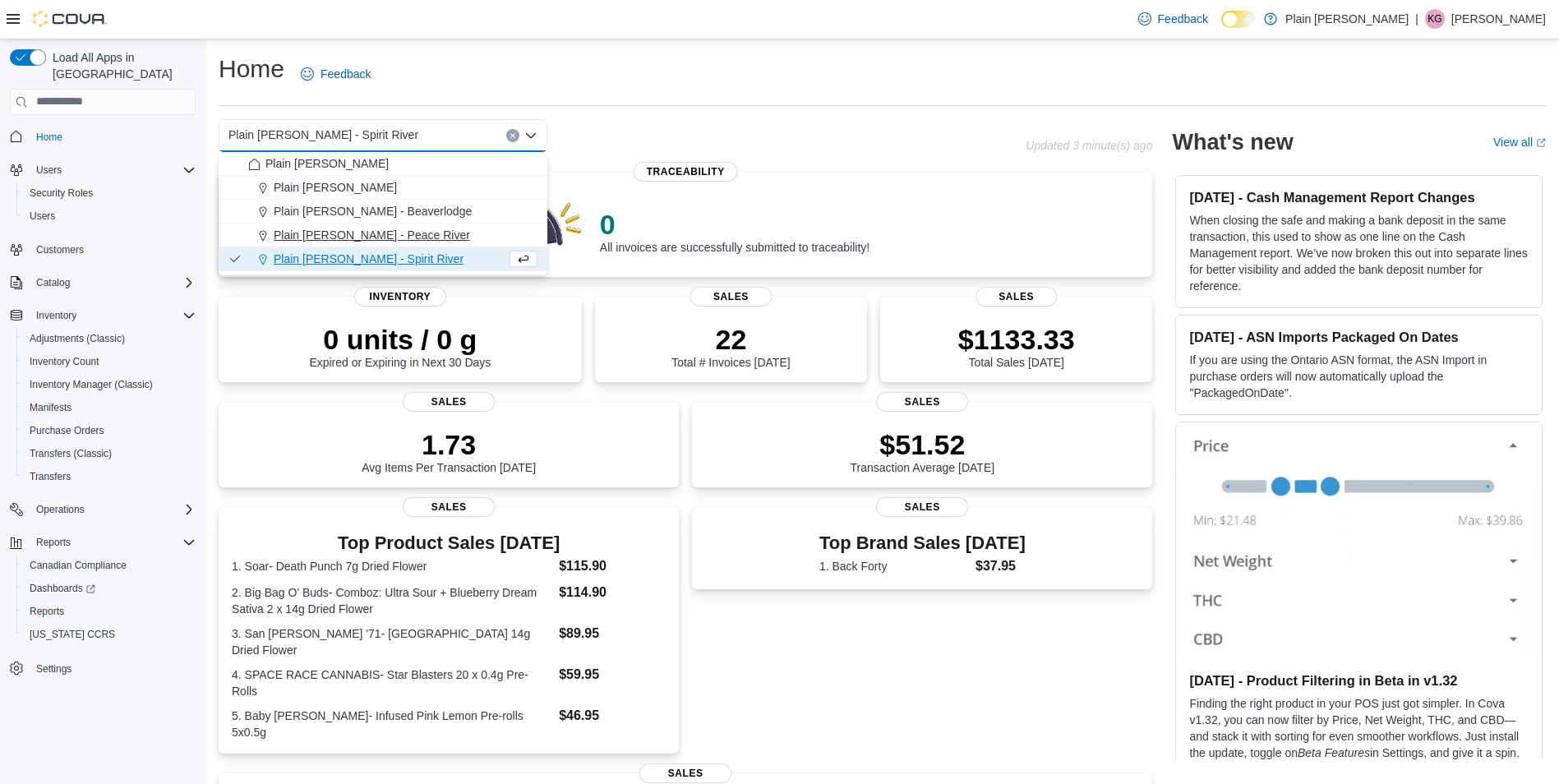
click at [390, 232] on span "Plain [PERSON_NAME] - Peace River" at bounding box center [372, 235] width 196 height 16
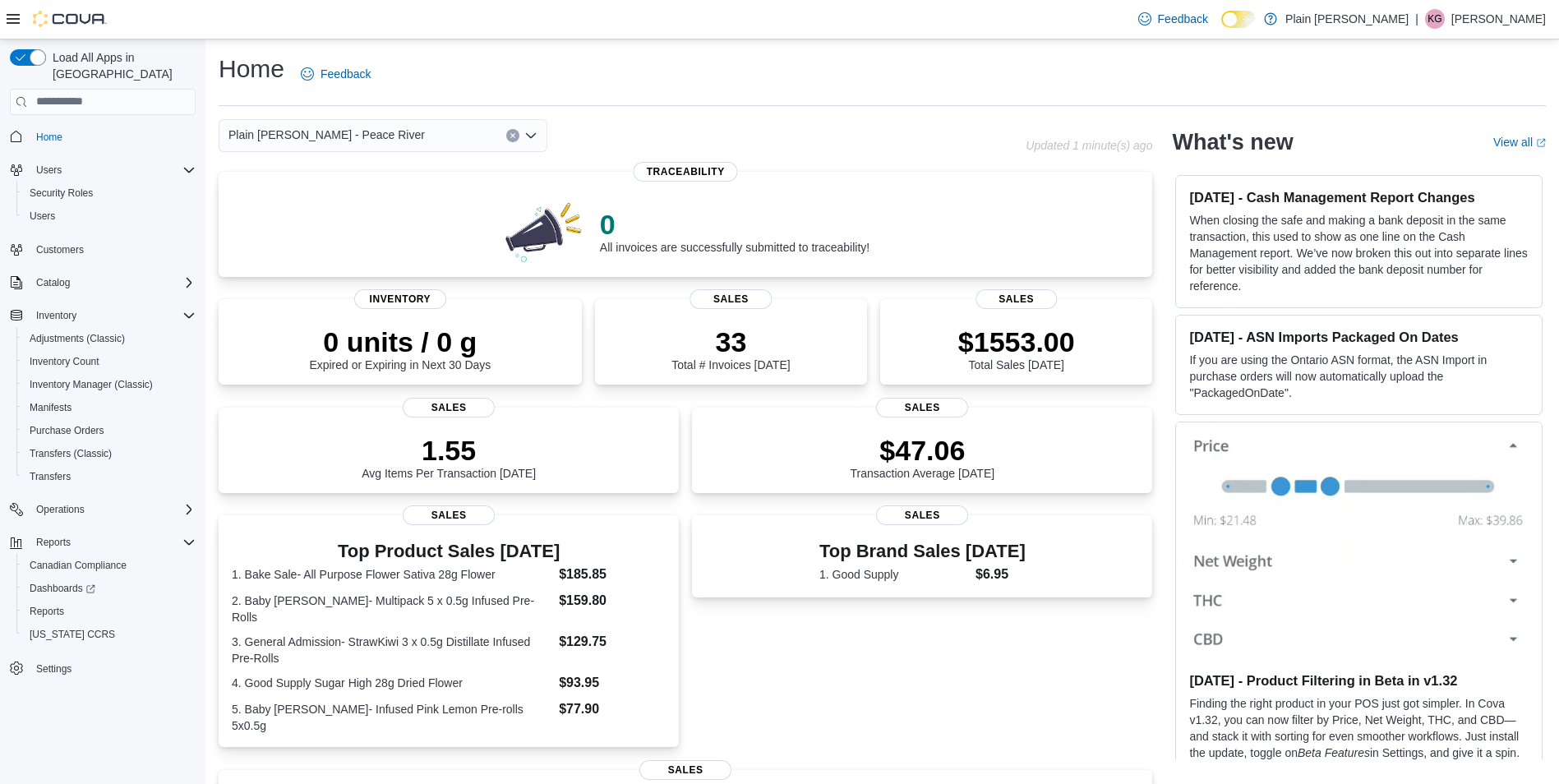
click at [340, 147] on div "Plain [PERSON_NAME] - Peace River" at bounding box center [383, 136] width 329 height 32
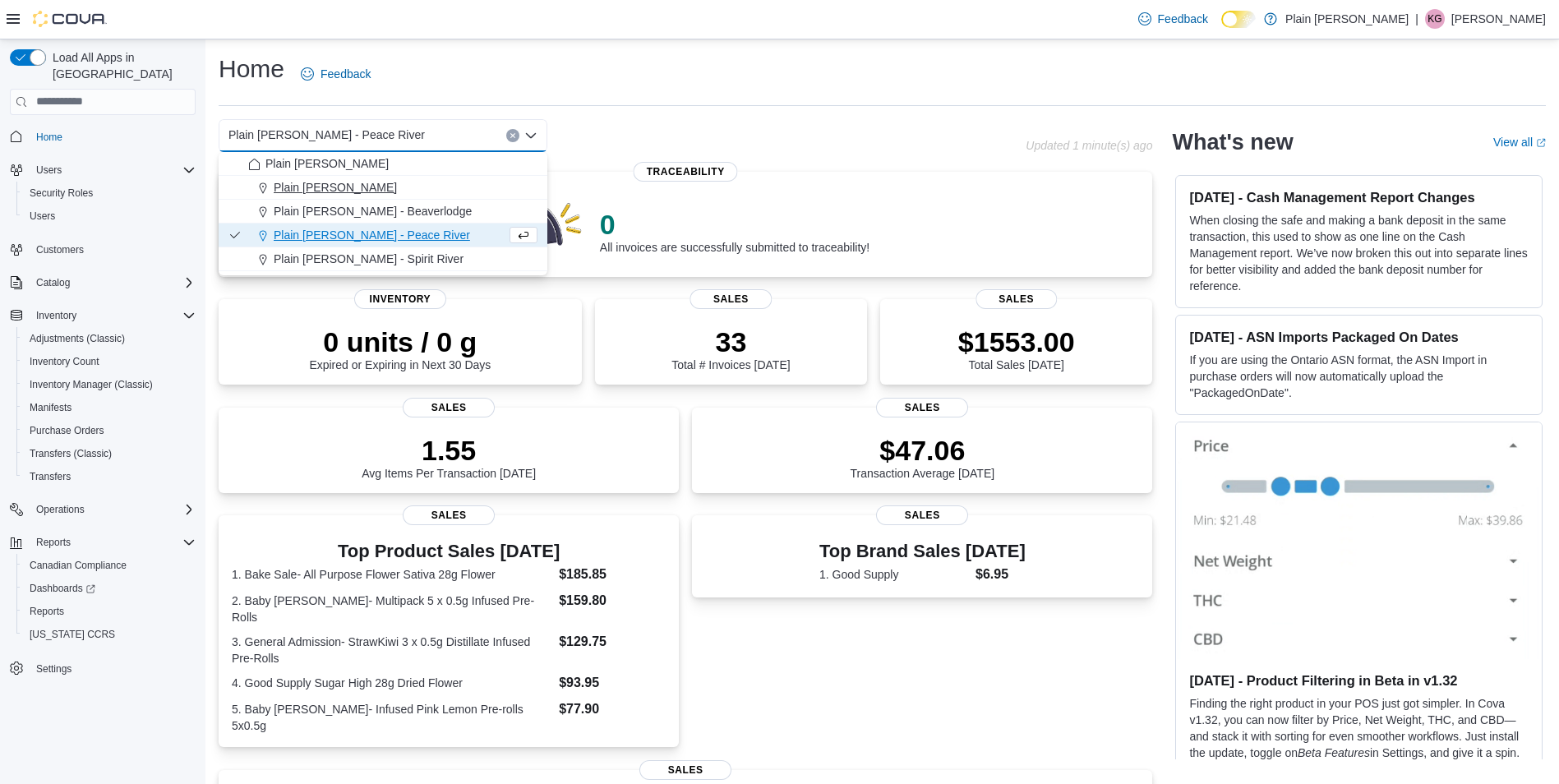
click at [403, 190] on div "Plain [PERSON_NAME]" at bounding box center [393, 187] width 290 height 16
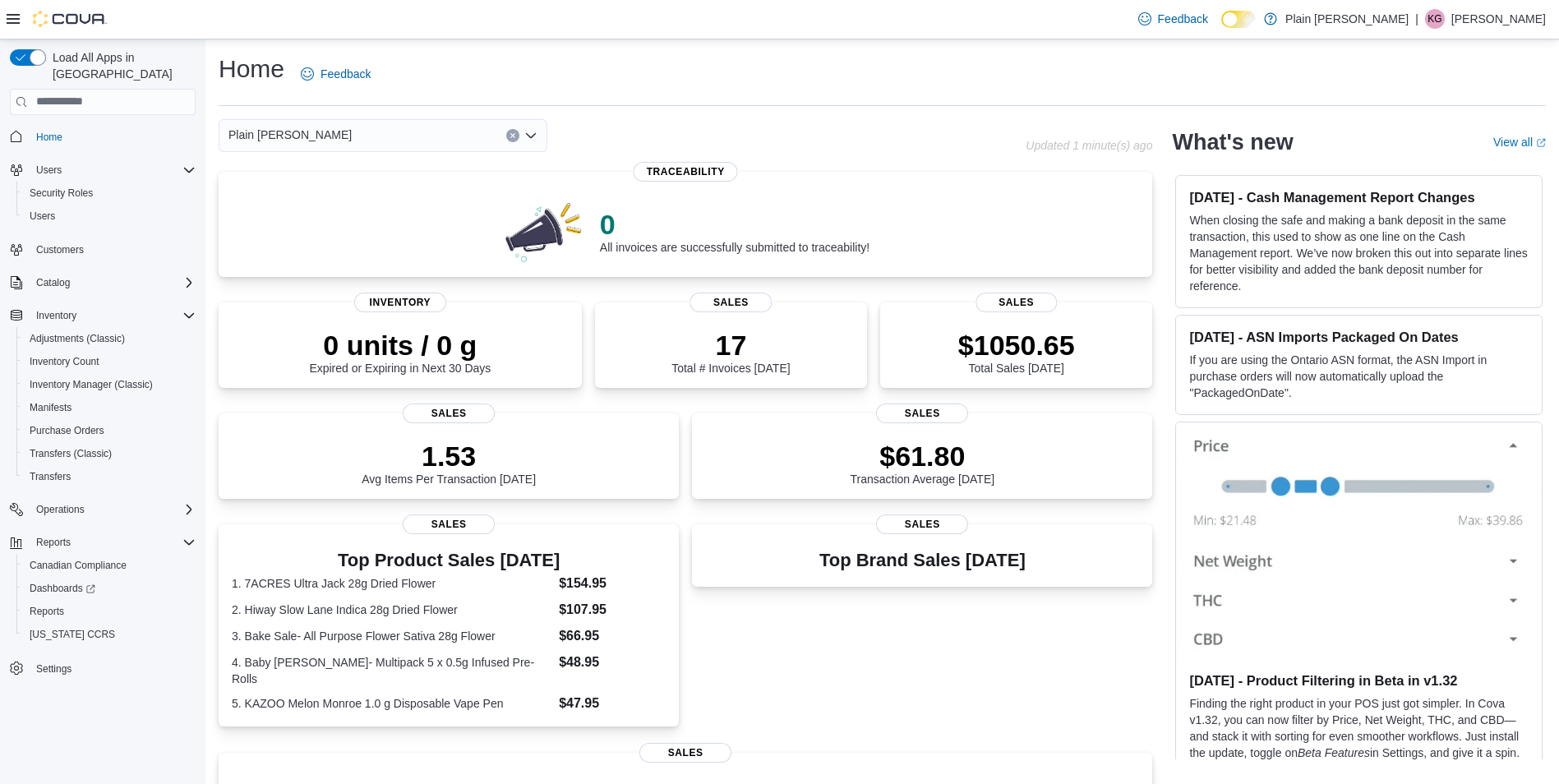
click at [391, 137] on div "Plain [PERSON_NAME] - Falher Combo box. Selected. Plain [PERSON_NAME] - Falher.…" at bounding box center [383, 136] width 329 height 32
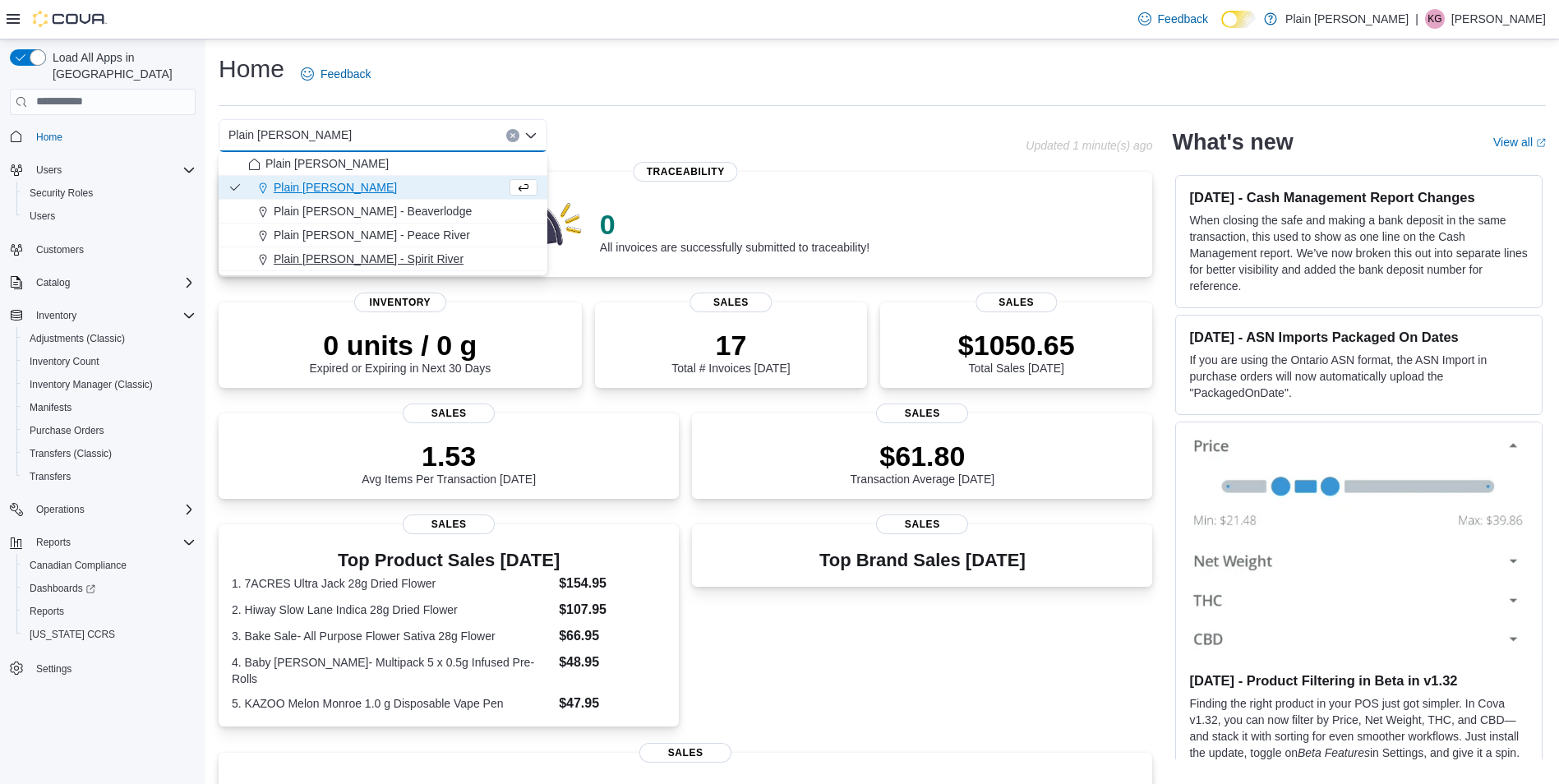
click at [365, 260] on span "Plain [PERSON_NAME] - Spirit River" at bounding box center [368, 258] width 190 height 16
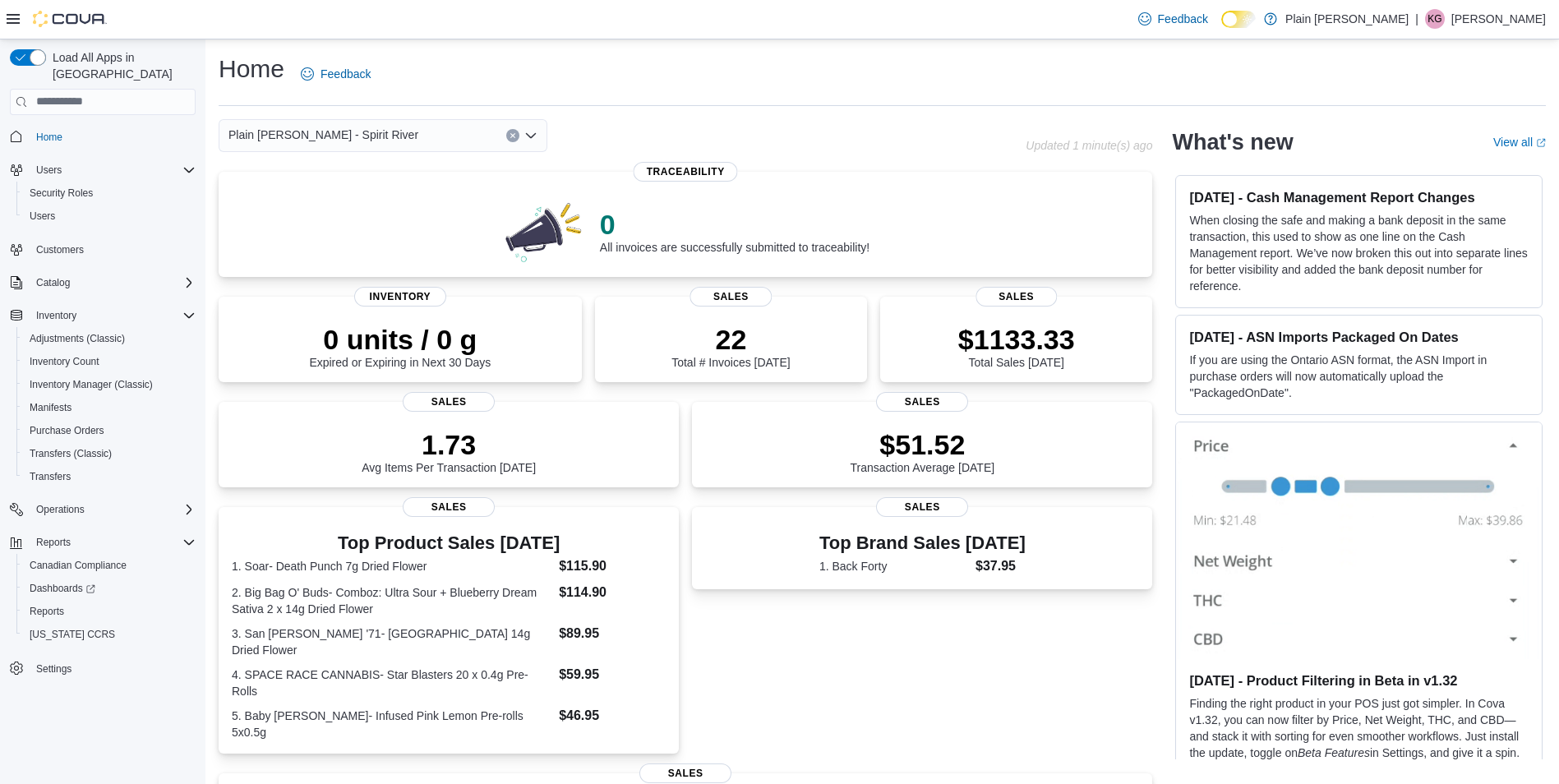
click at [456, 133] on div "Plain [PERSON_NAME] - Spirit River Combo box. Selected. Plain [PERSON_NAME] - S…" at bounding box center [383, 136] width 329 height 32
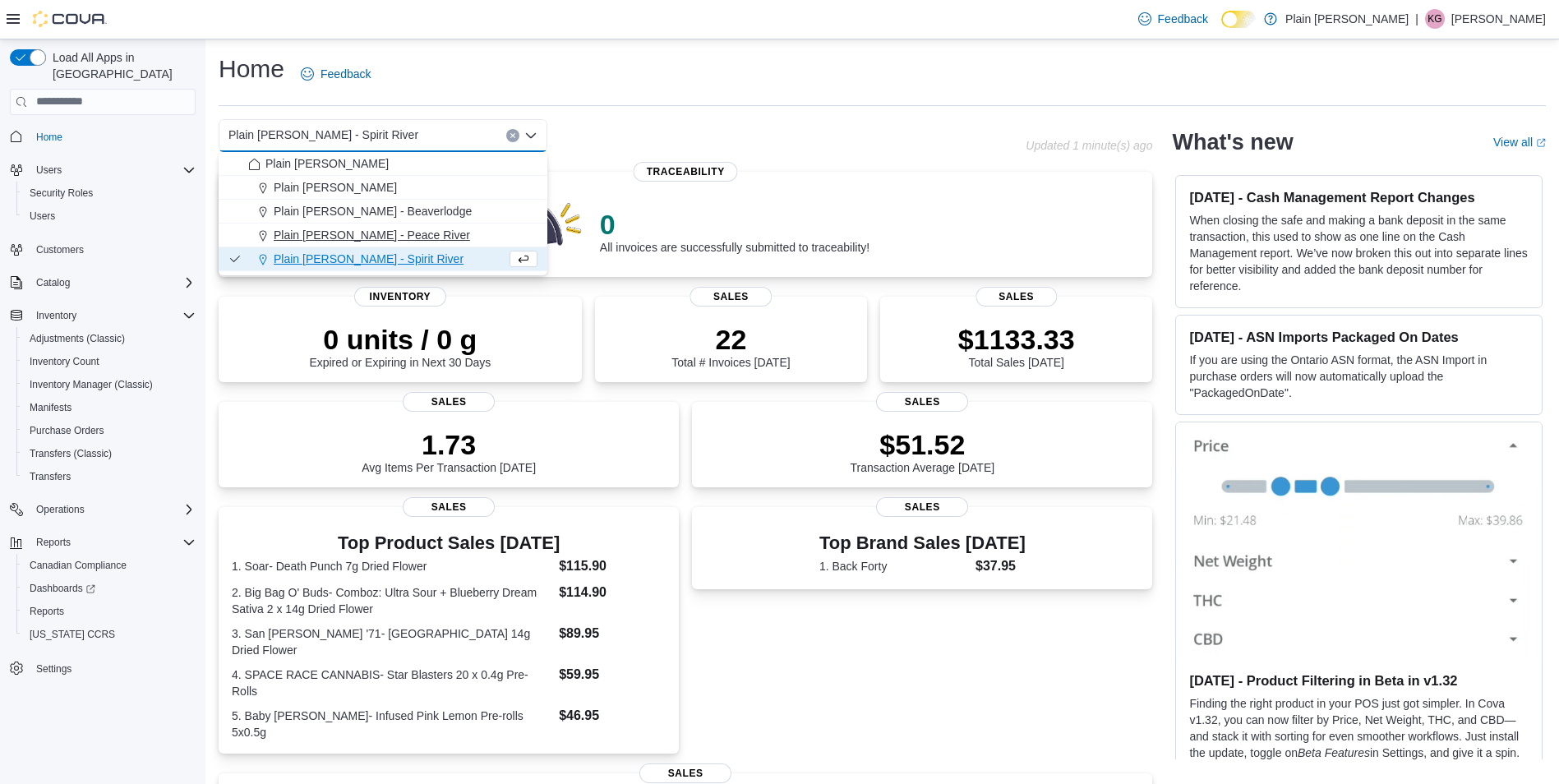
click at [389, 243] on span "Plain [PERSON_NAME] - Peace River" at bounding box center [372, 235] width 196 height 16
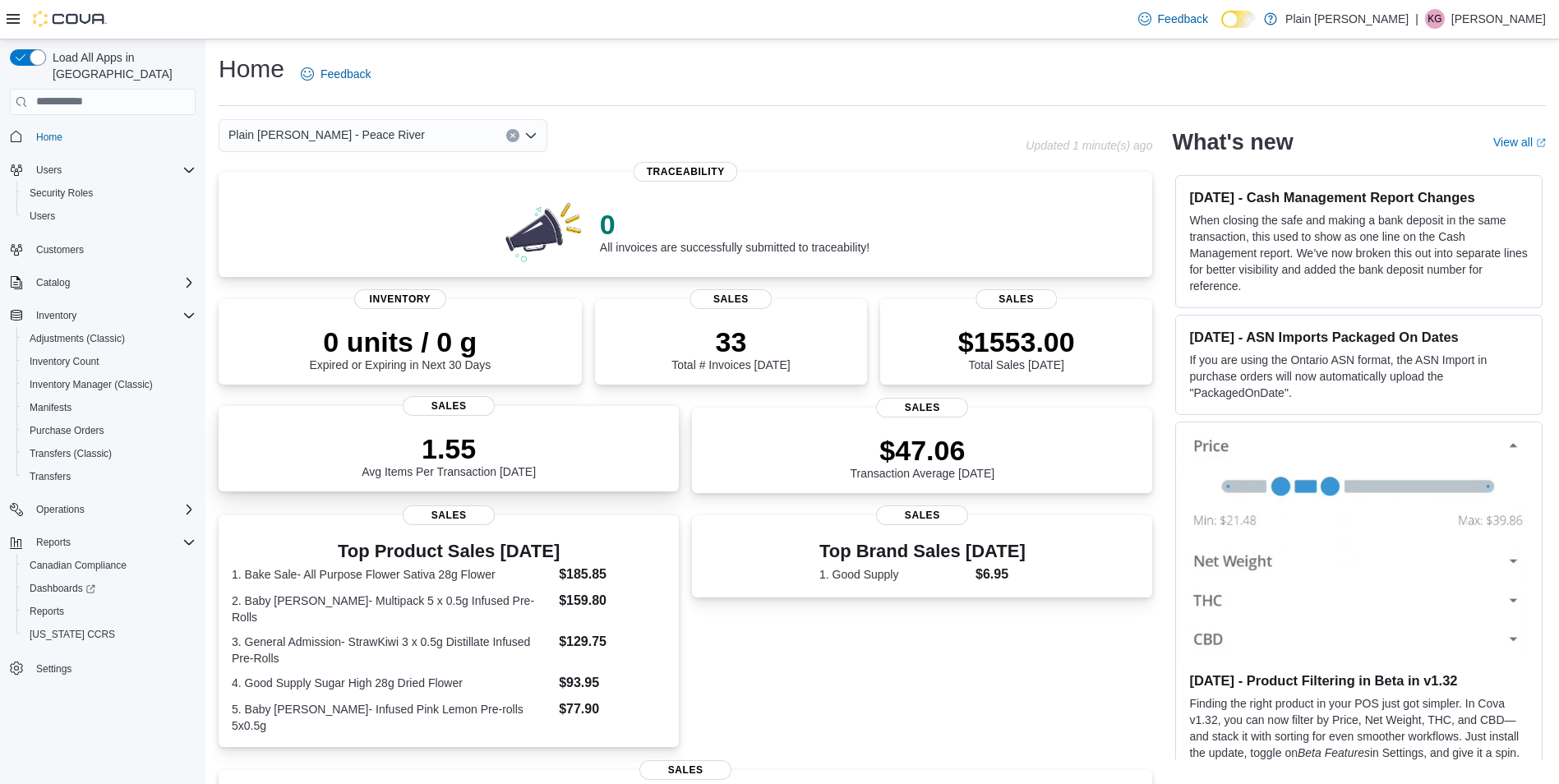
click at [380, 465] on p "1.55" at bounding box center [448, 448] width 174 height 32
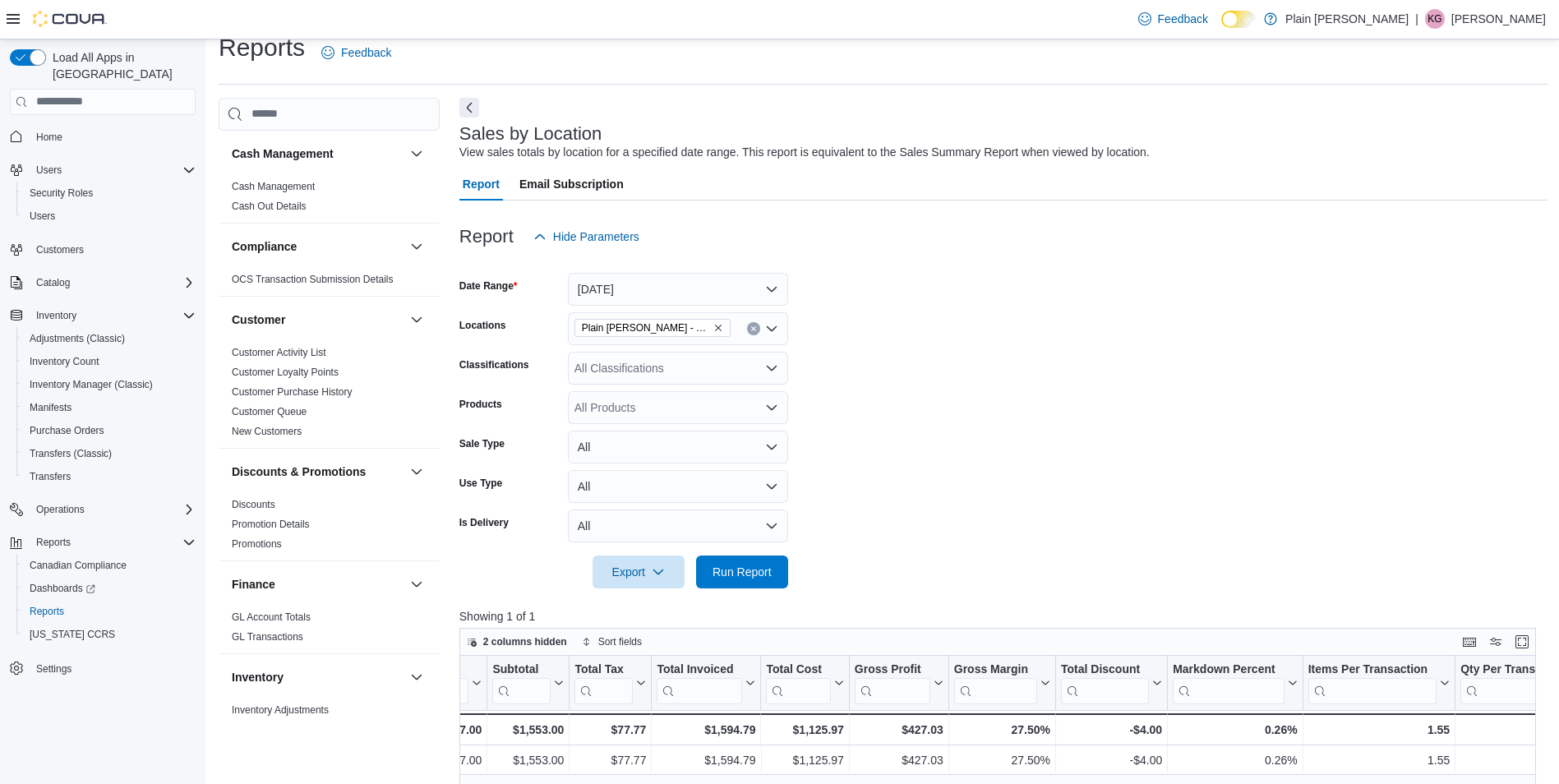
scroll to position [12, 0]
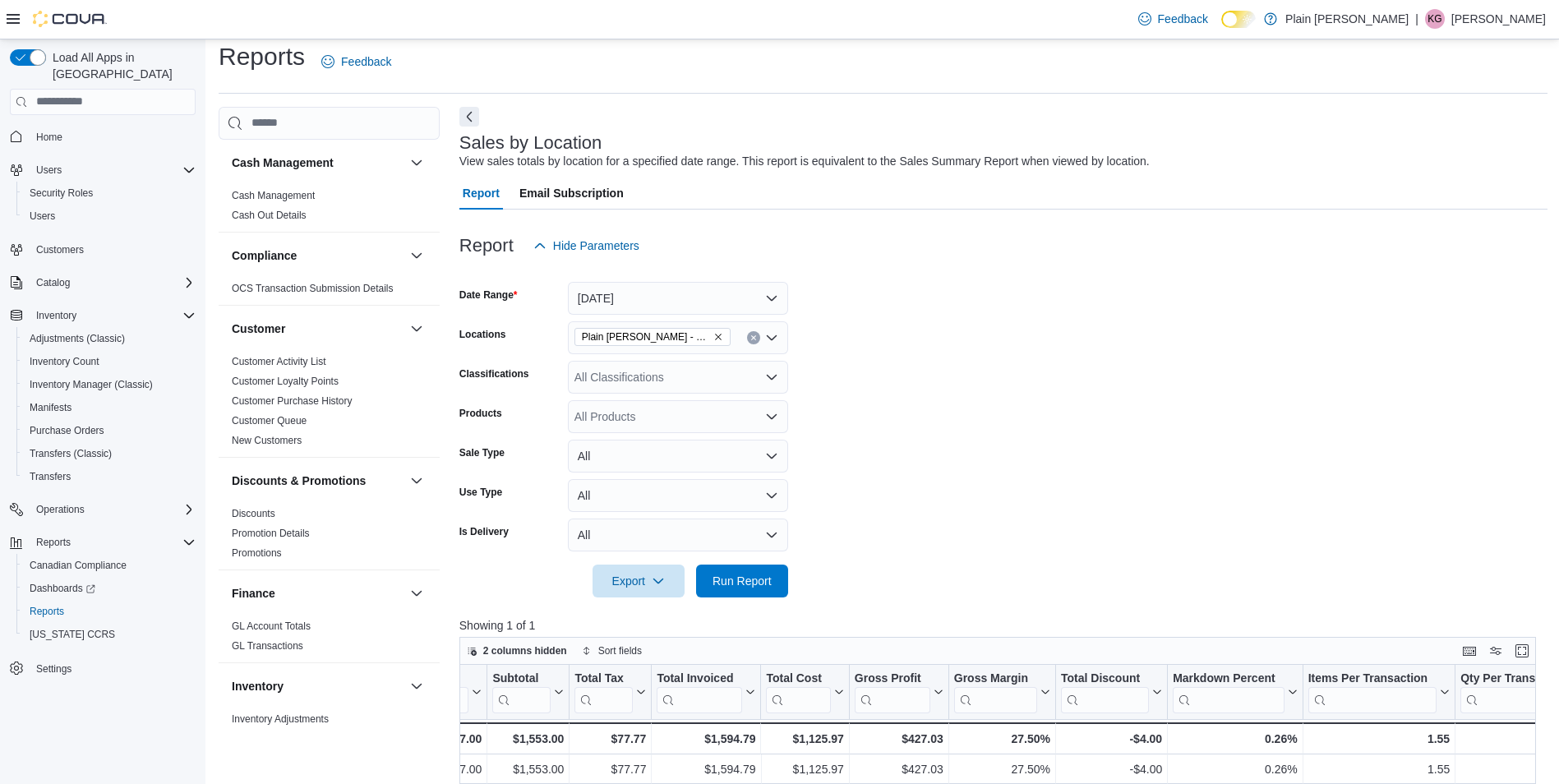
click at [713, 336] on icon "Remove Plain Jane - Peace River from selection in this group" at bounding box center [718, 337] width 10 height 10
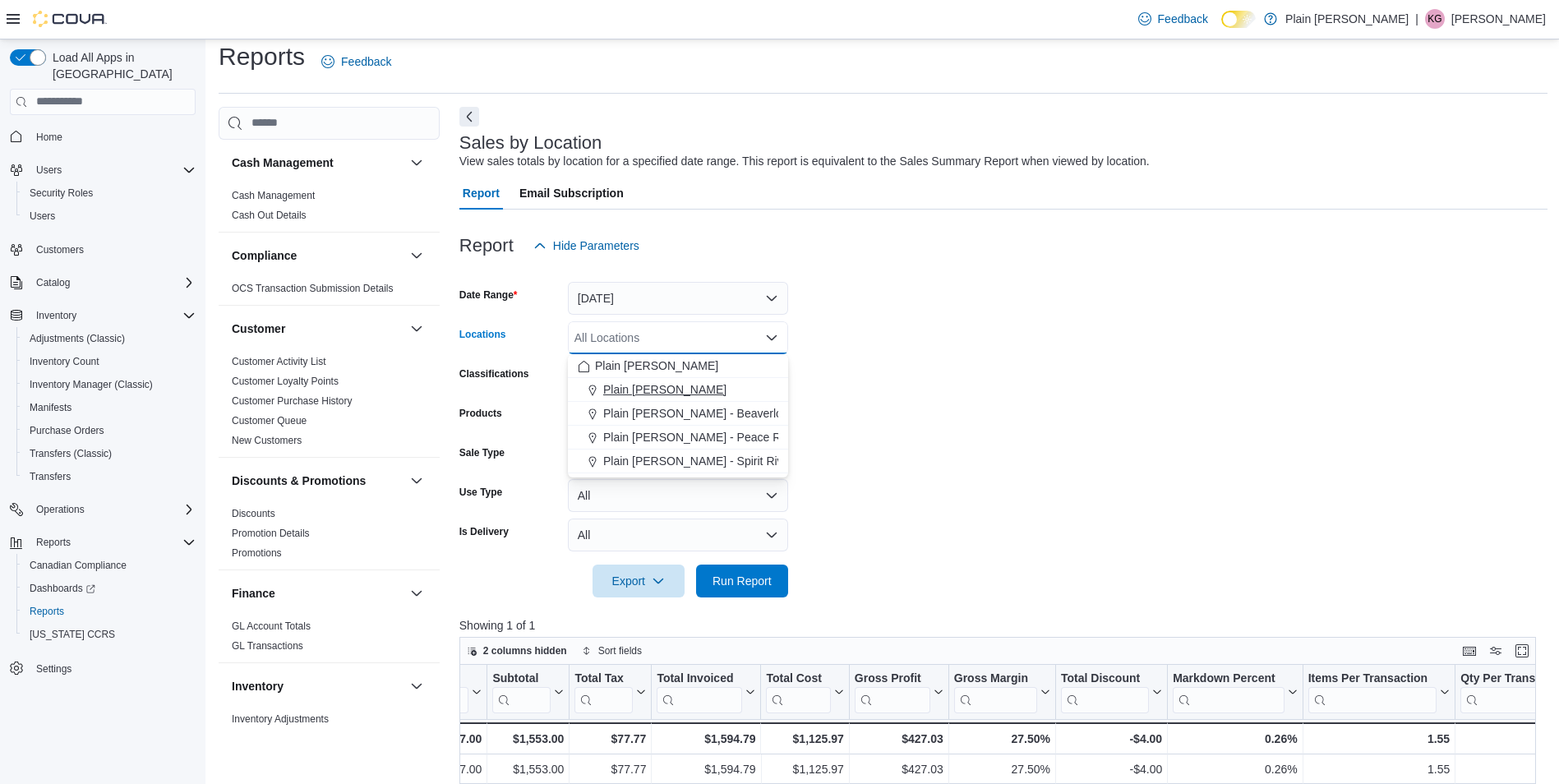
click at [690, 390] on span "Plain [PERSON_NAME]" at bounding box center [665, 389] width 123 height 16
click at [740, 575] on span "Run Report" at bounding box center [741, 580] width 59 height 16
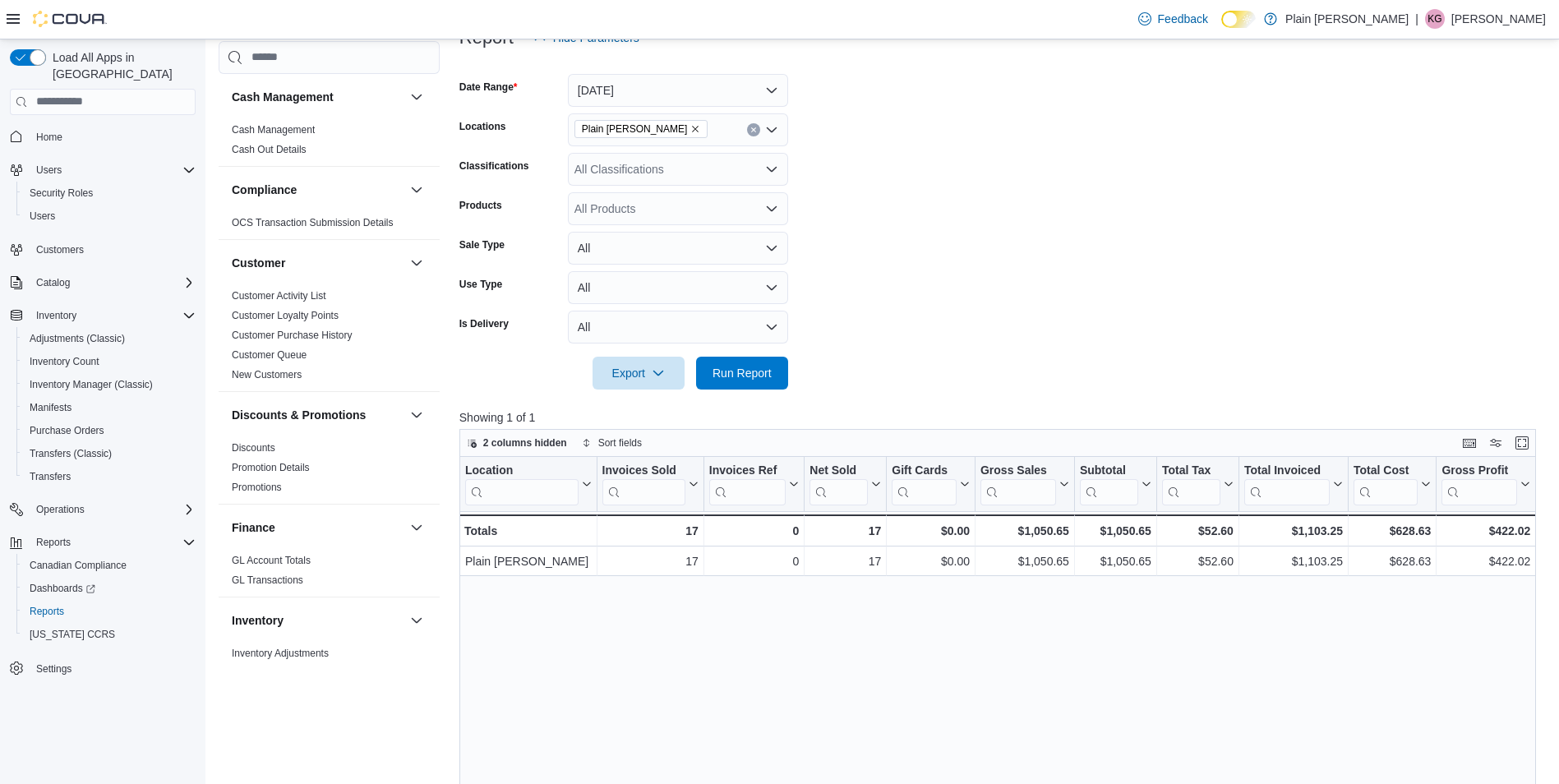
scroll to position [177, 0]
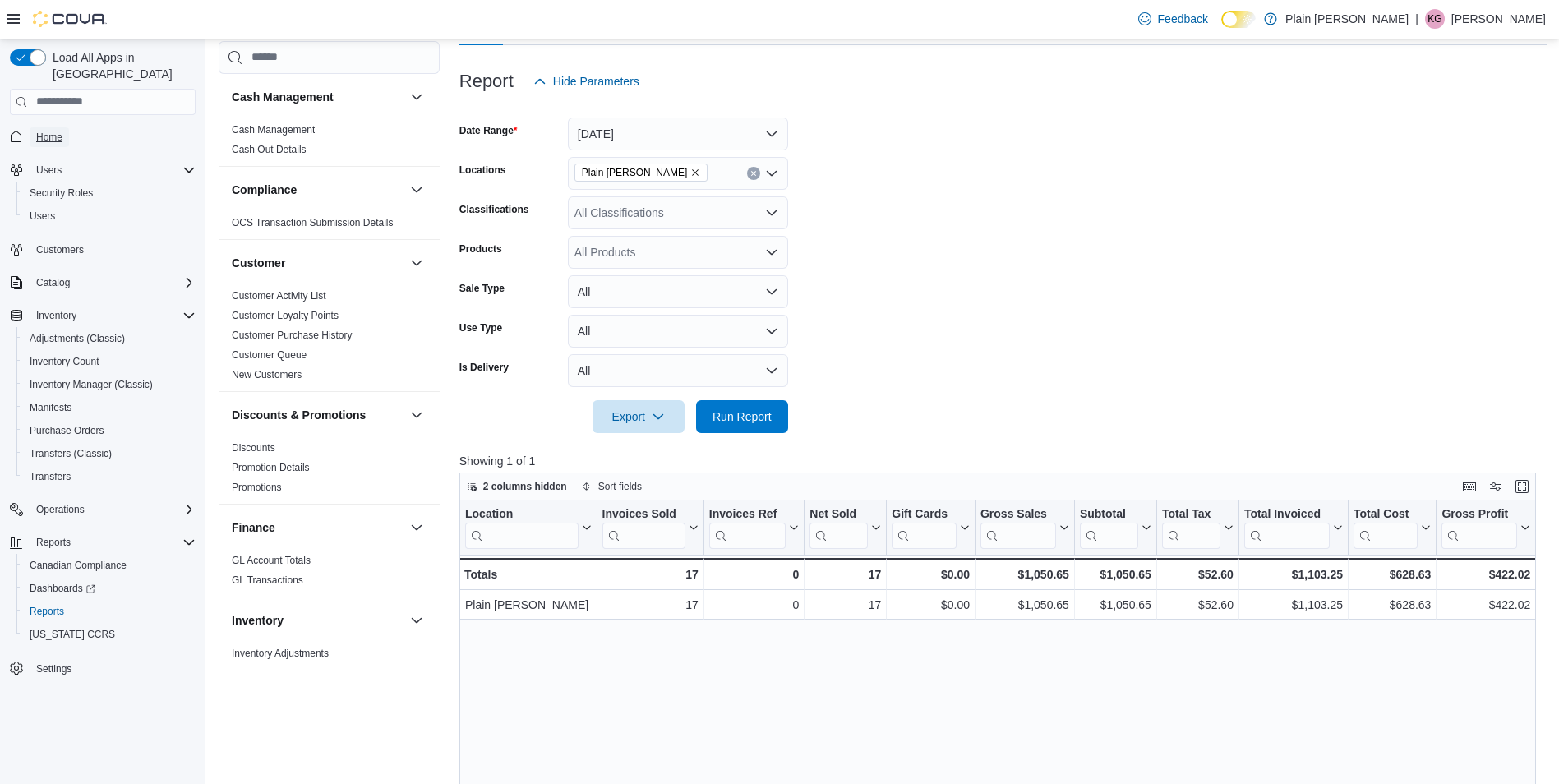
click at [51, 131] on span "Home" at bounding box center [49, 137] width 26 height 13
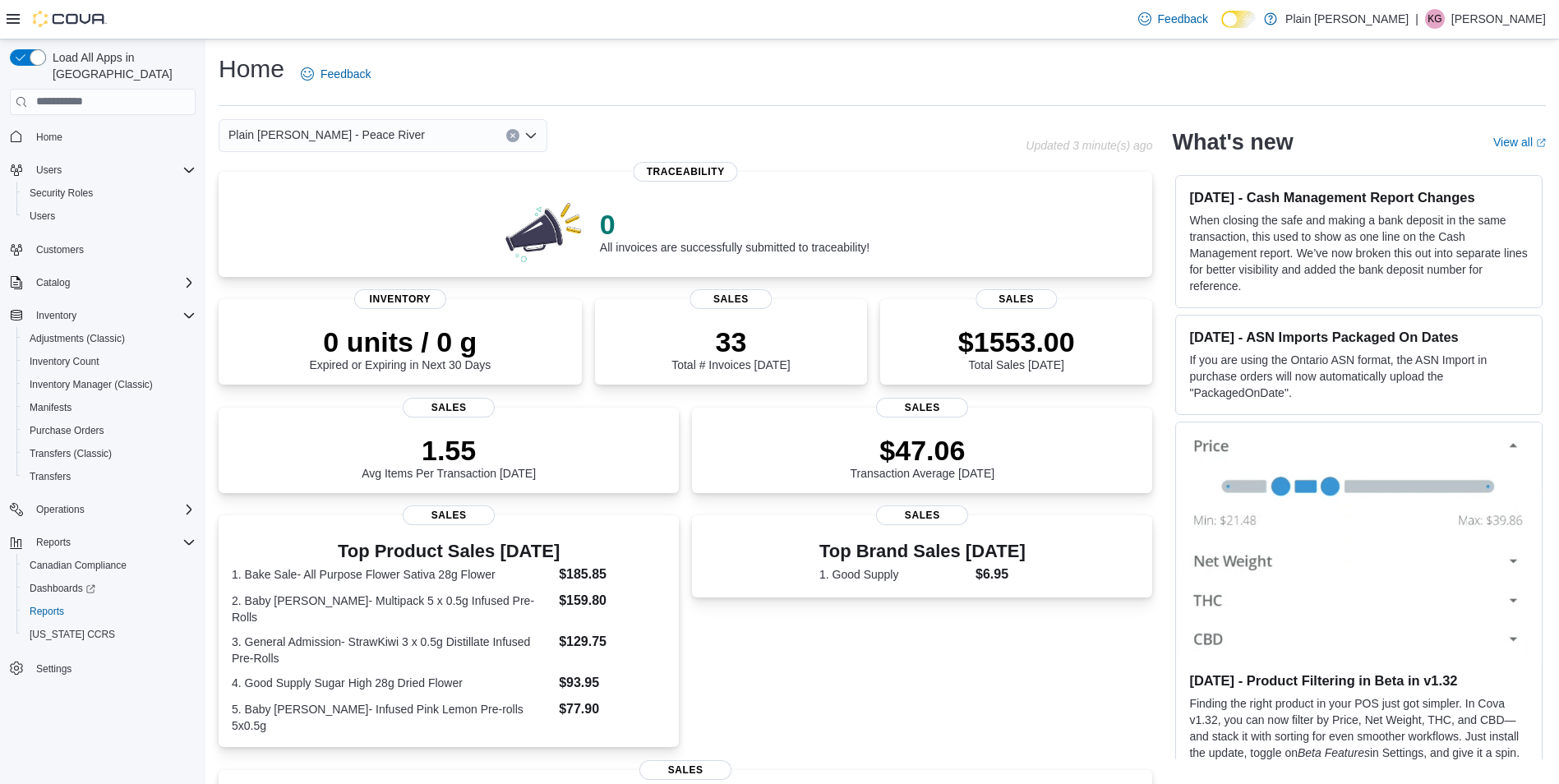
click at [436, 122] on div "Plain [PERSON_NAME] - Peace River" at bounding box center [383, 136] width 329 height 32
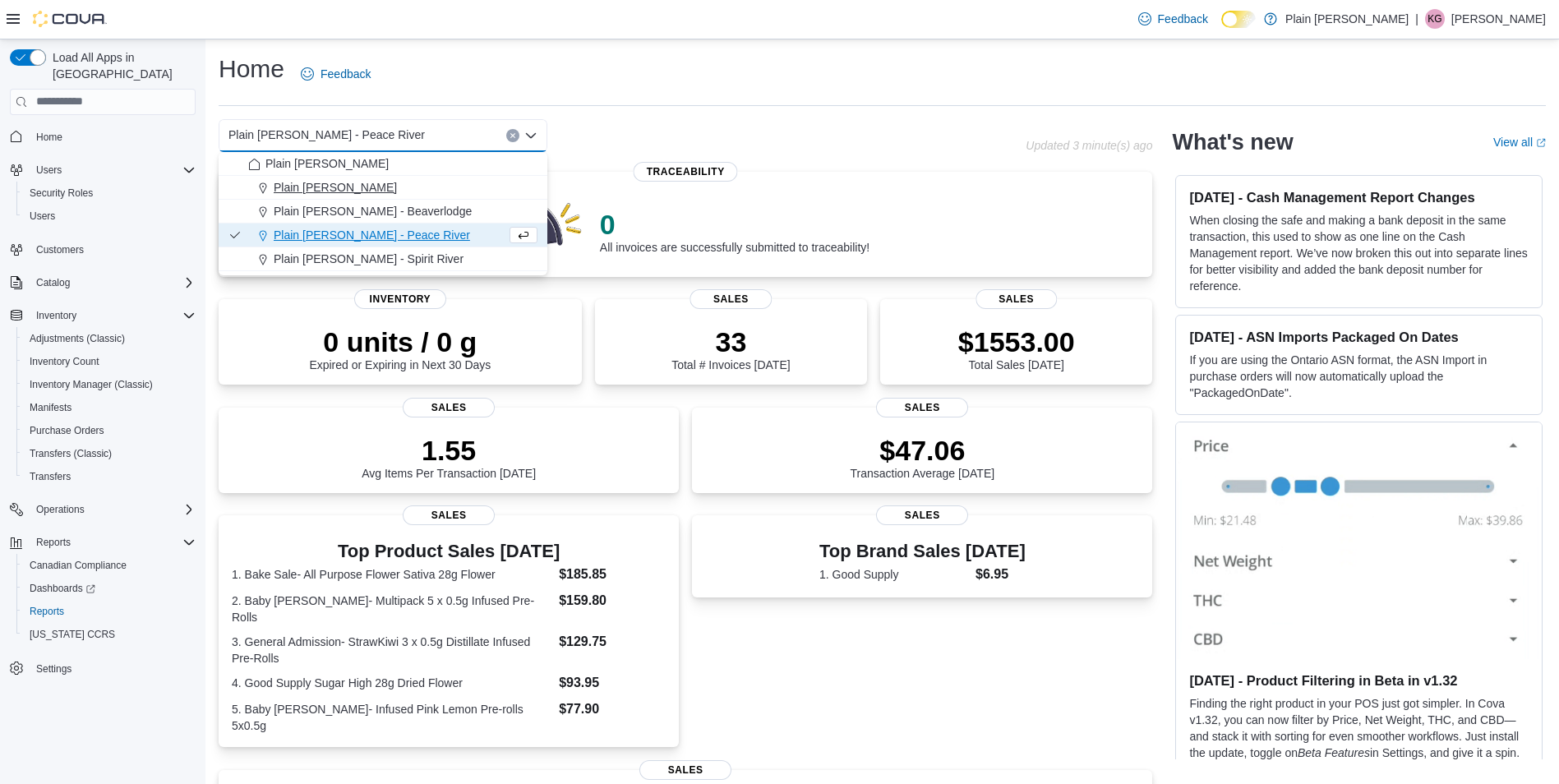
click at [360, 186] on span "Plain [PERSON_NAME]" at bounding box center [335, 187] width 123 height 16
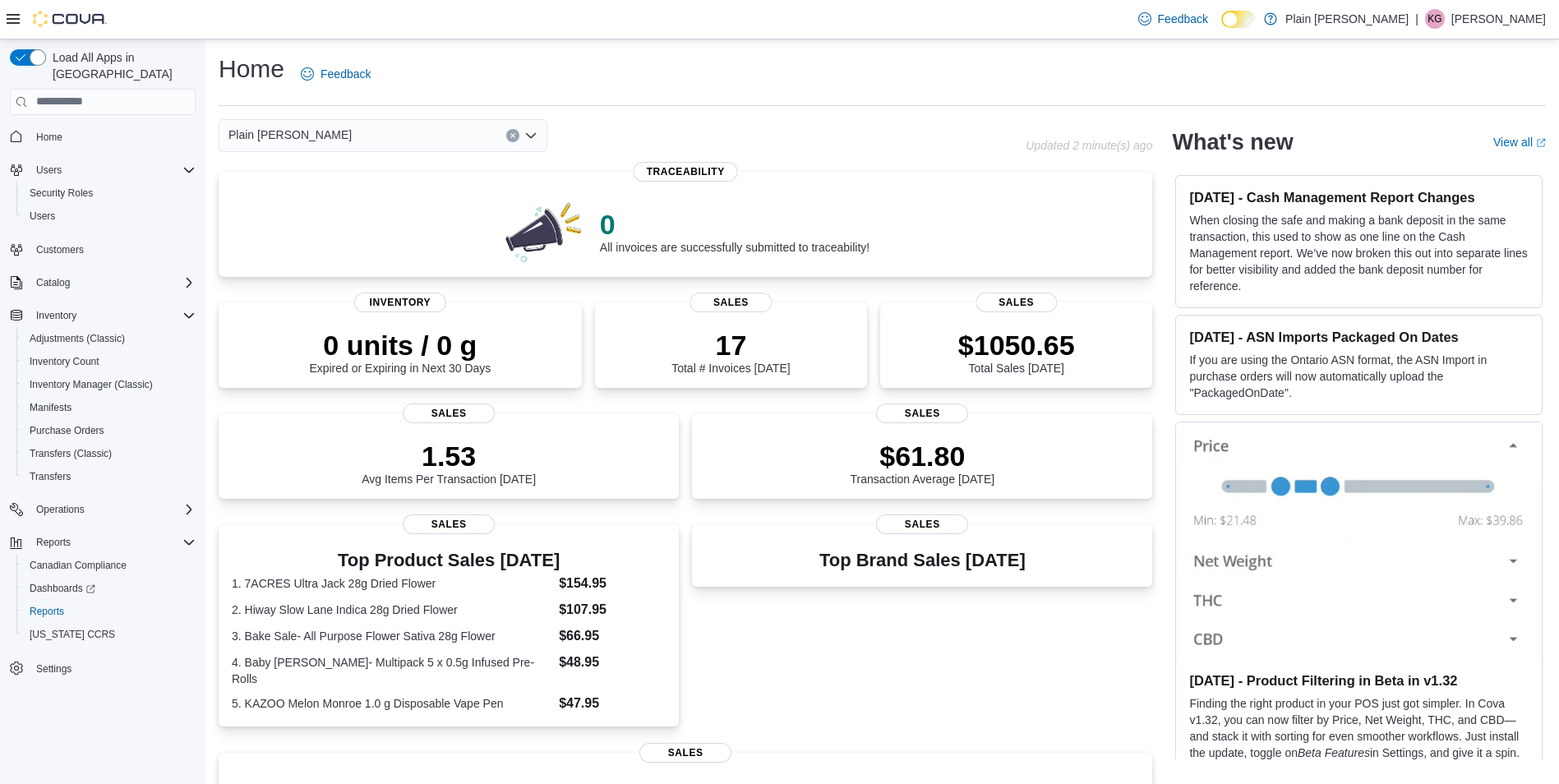
click at [325, 139] on div "Plain [PERSON_NAME] - Falher Combo box. Selected. Plain [PERSON_NAME] - Falher.…" at bounding box center [383, 136] width 329 height 32
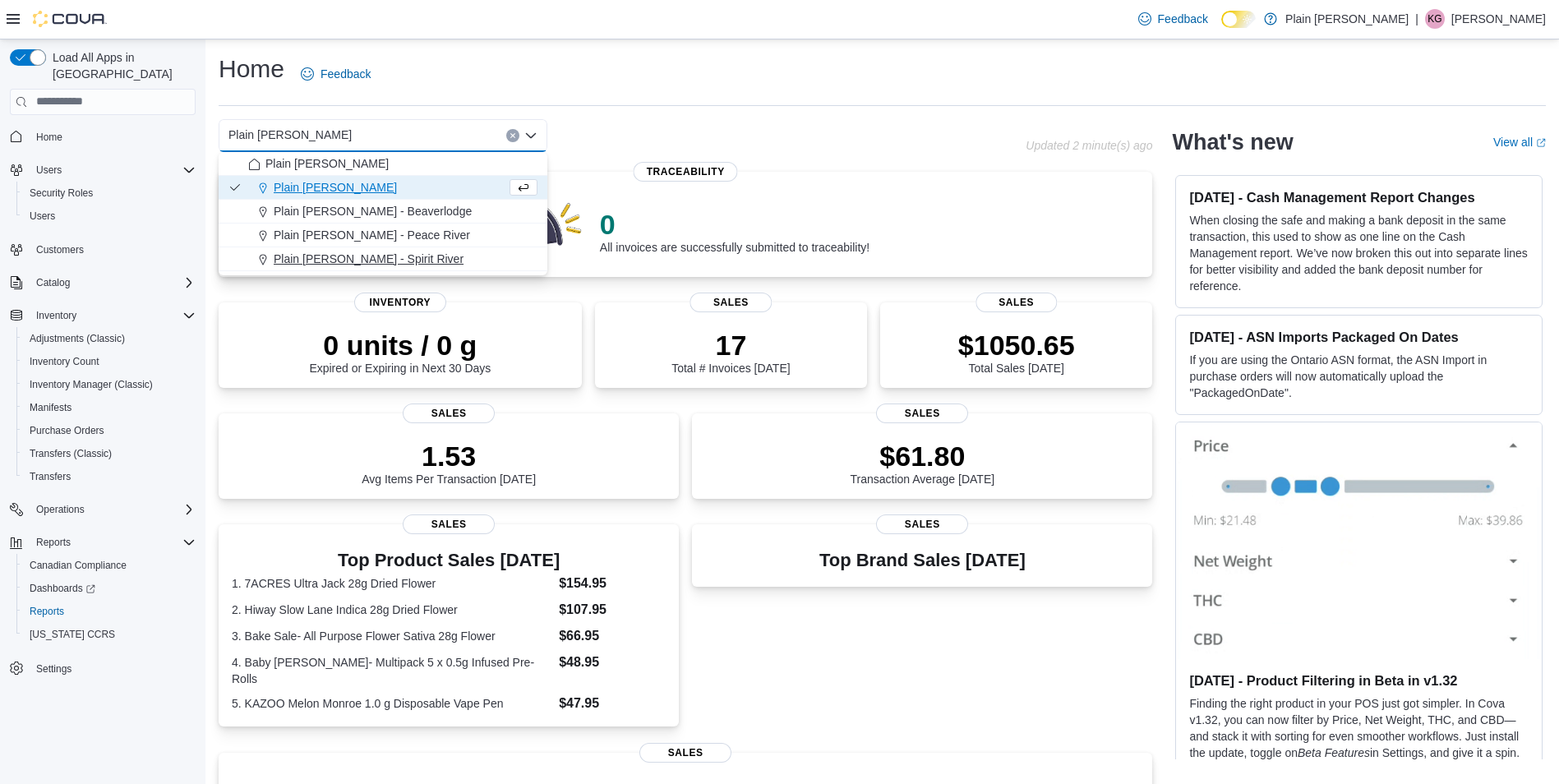
click at [370, 269] on button "Plain [PERSON_NAME] - Spirit River" at bounding box center [383, 260] width 329 height 24
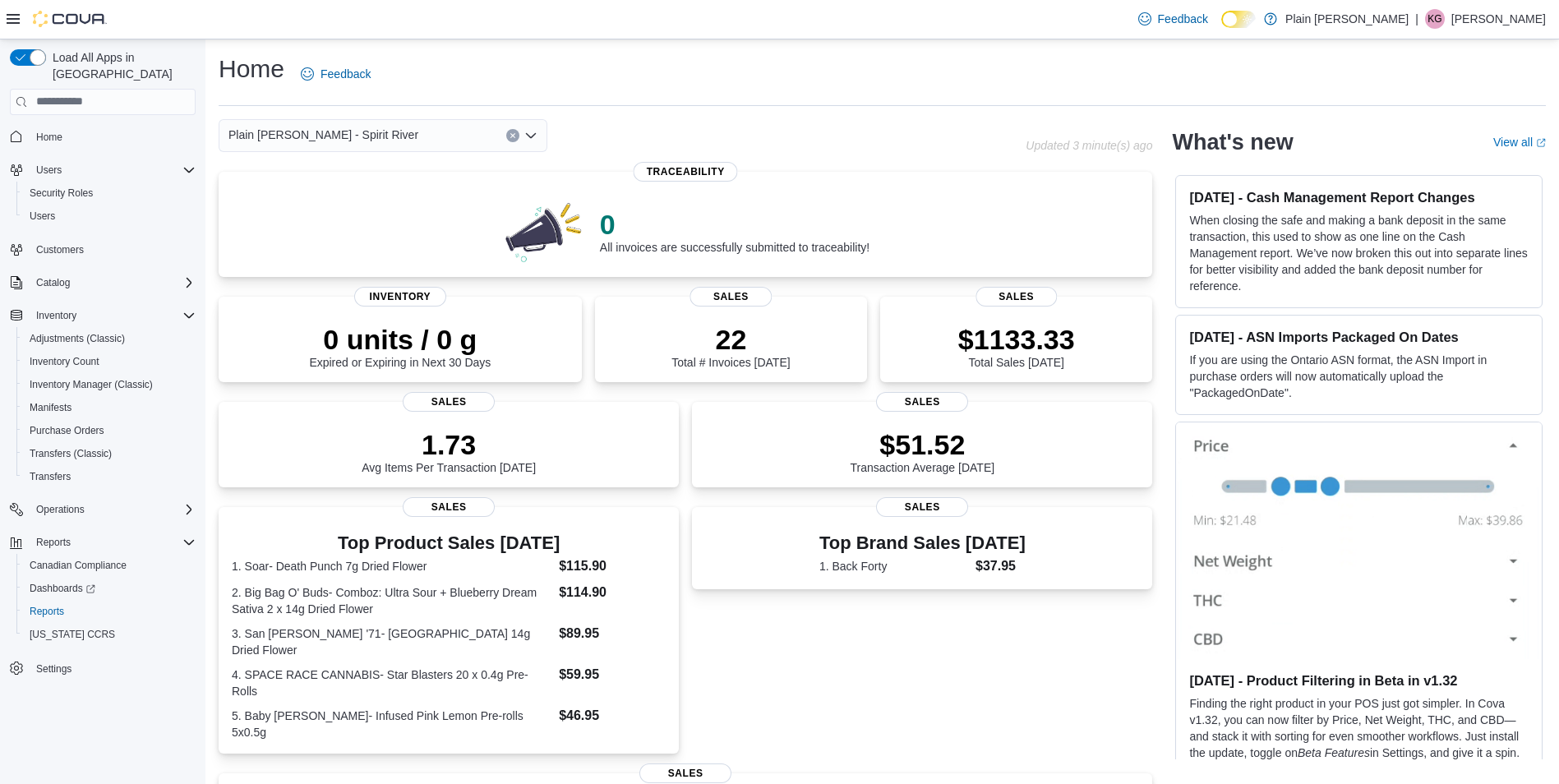
click at [322, 141] on span "Plain [PERSON_NAME] - Spirit River" at bounding box center [323, 134] width 190 height 20
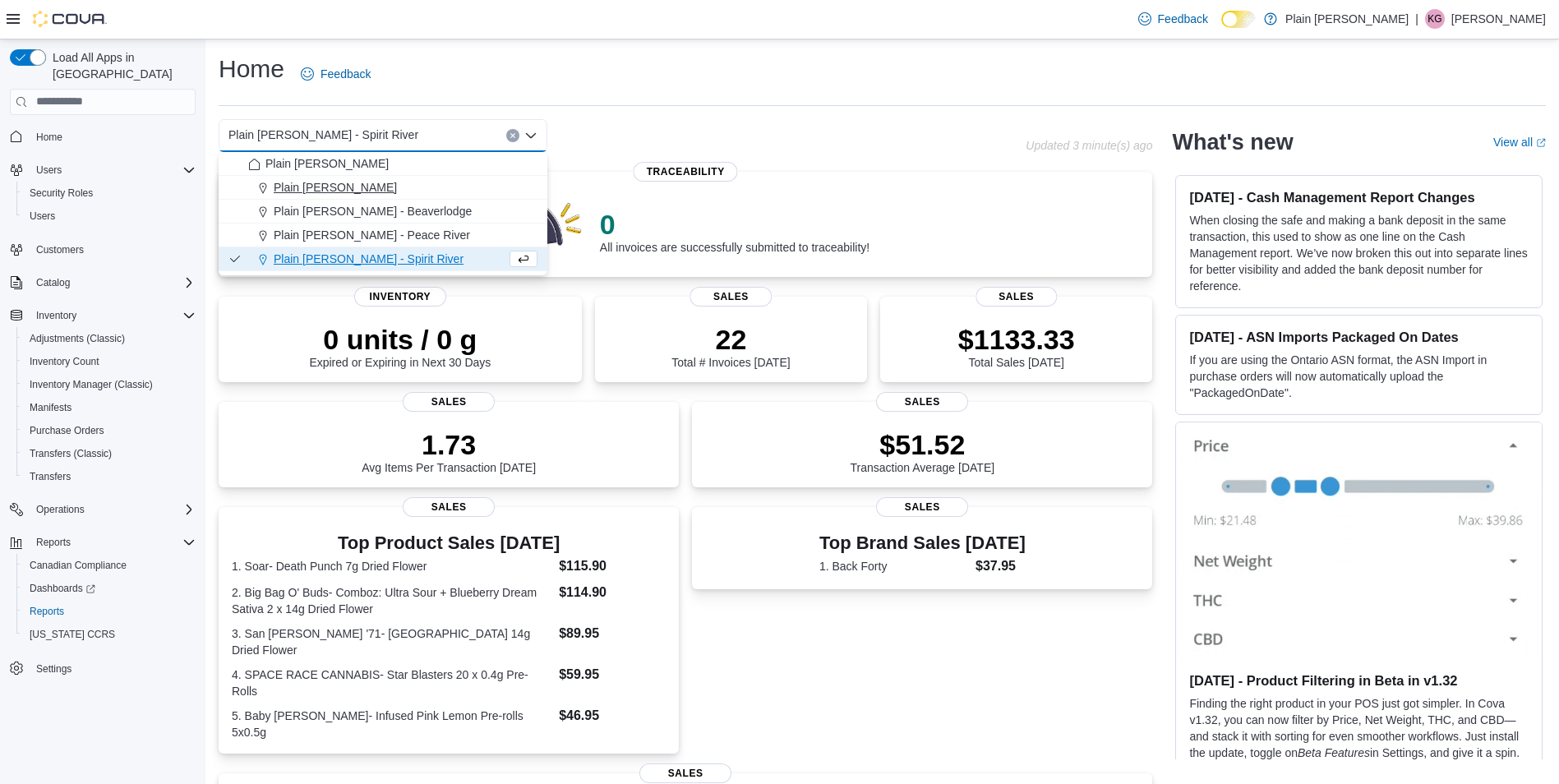
click at [320, 184] on span "Plain [PERSON_NAME]" at bounding box center [335, 187] width 123 height 16
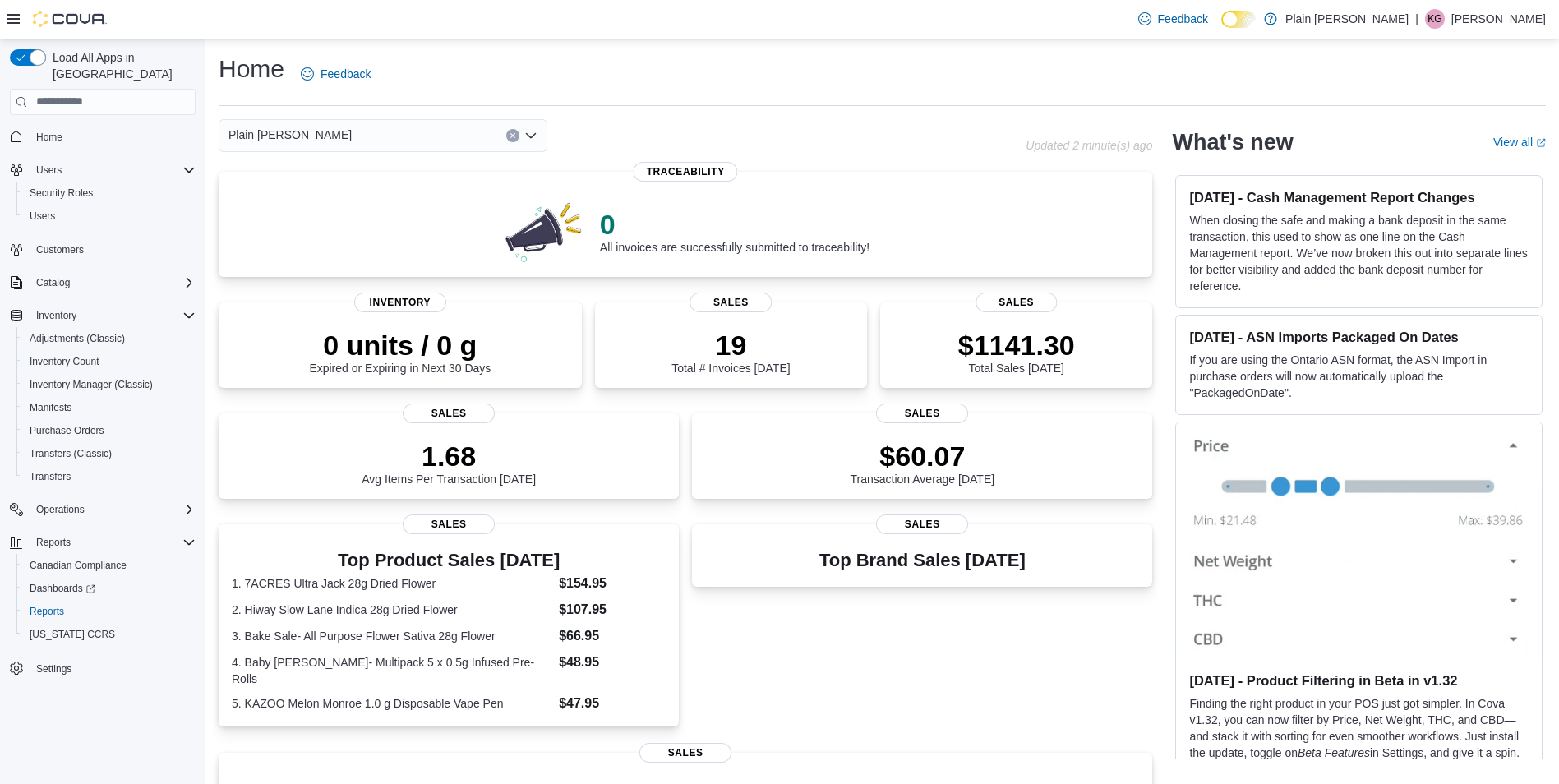
click at [331, 136] on div "Plain [PERSON_NAME] - Falher Combo box. Selected. Plain [PERSON_NAME] - Falher.…" at bounding box center [383, 136] width 329 height 32
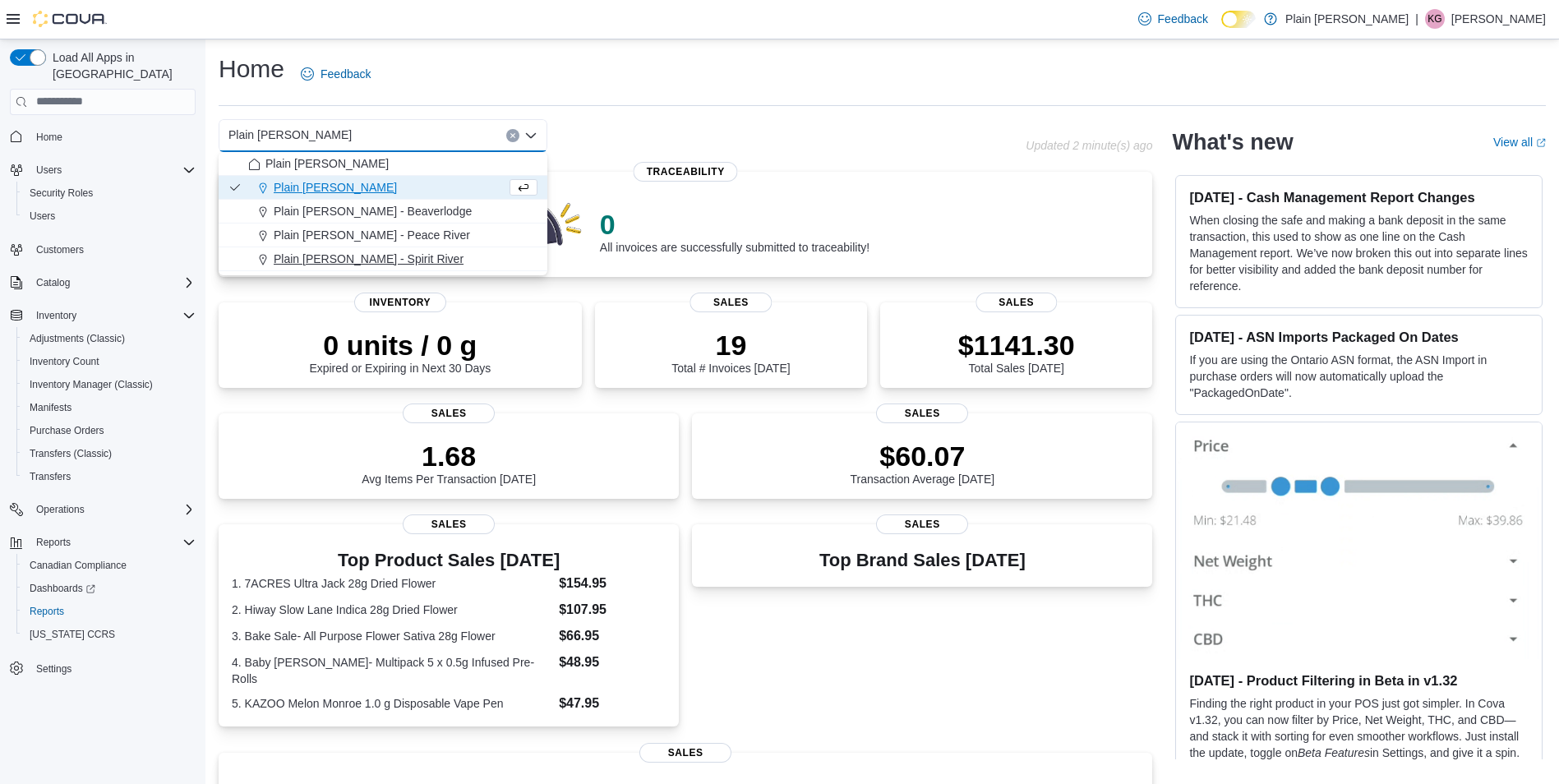
click at [401, 255] on div "Plain [PERSON_NAME] - Spirit River" at bounding box center [393, 258] width 290 height 16
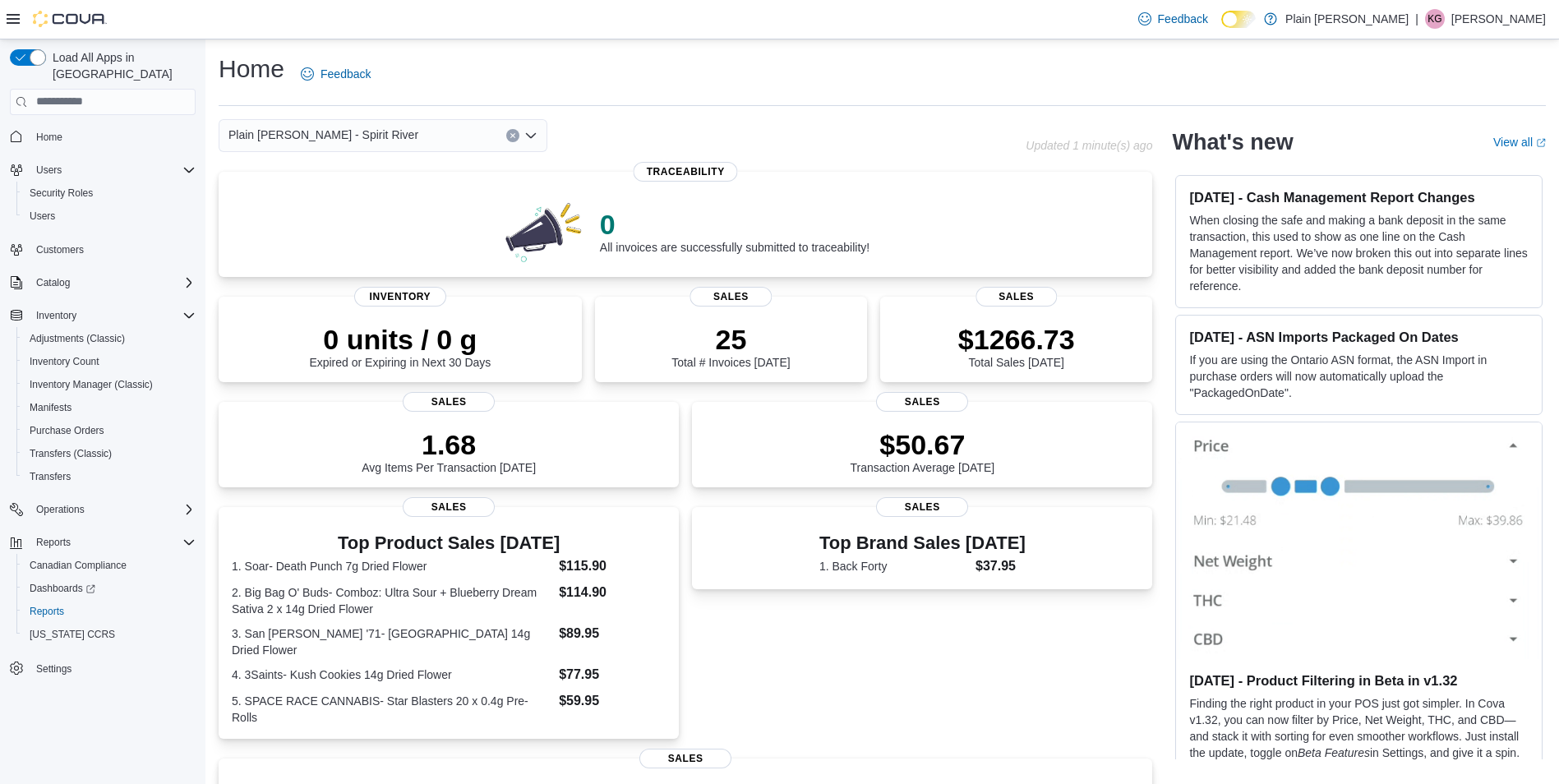
click at [460, 133] on div "Plain [PERSON_NAME] - Spirit River" at bounding box center [383, 136] width 329 height 32
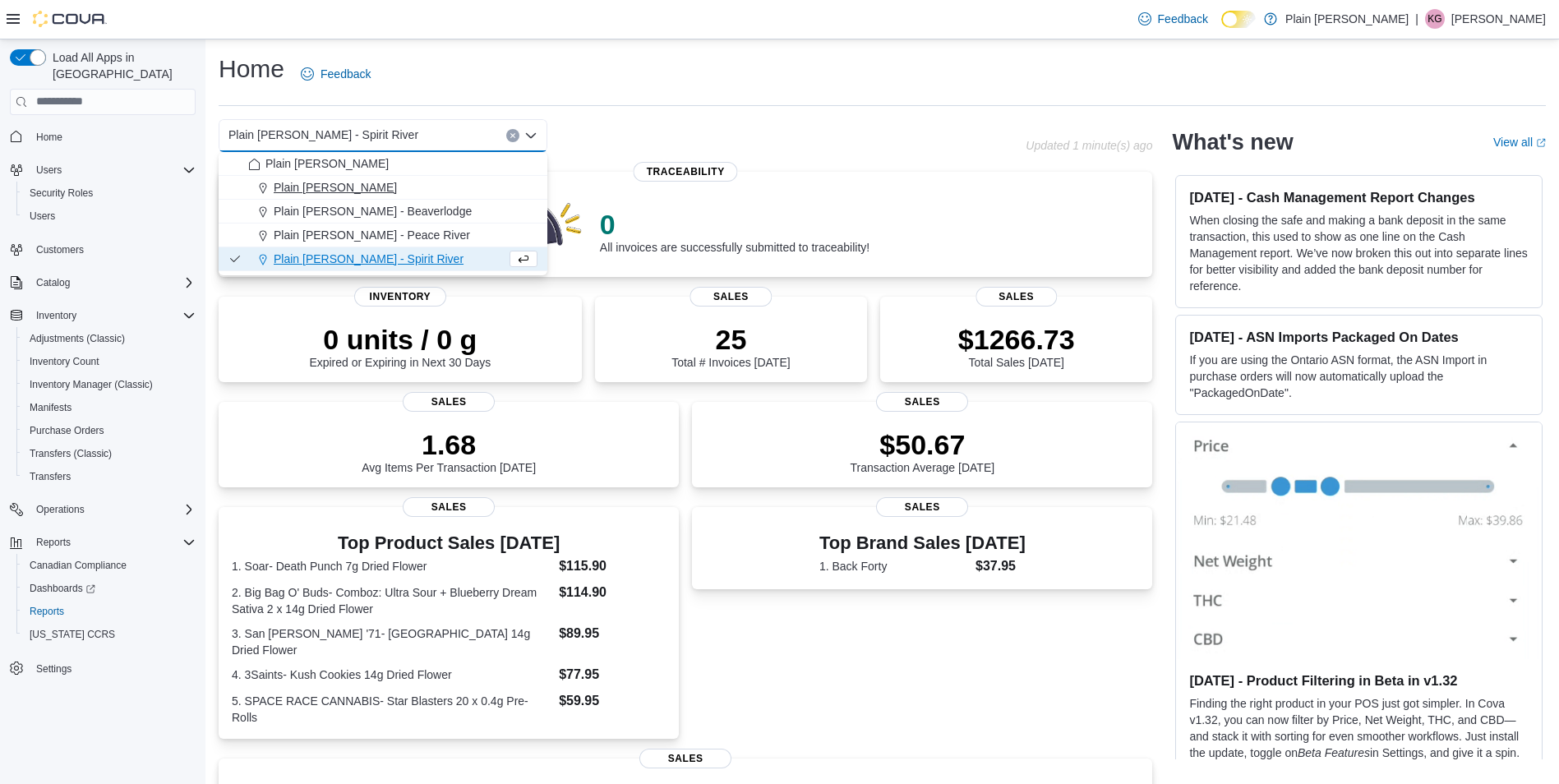
click at [431, 184] on div "Plain [PERSON_NAME]" at bounding box center [393, 187] width 290 height 16
